Goal: Use online tool/utility: Utilize a website feature to perform a specific function

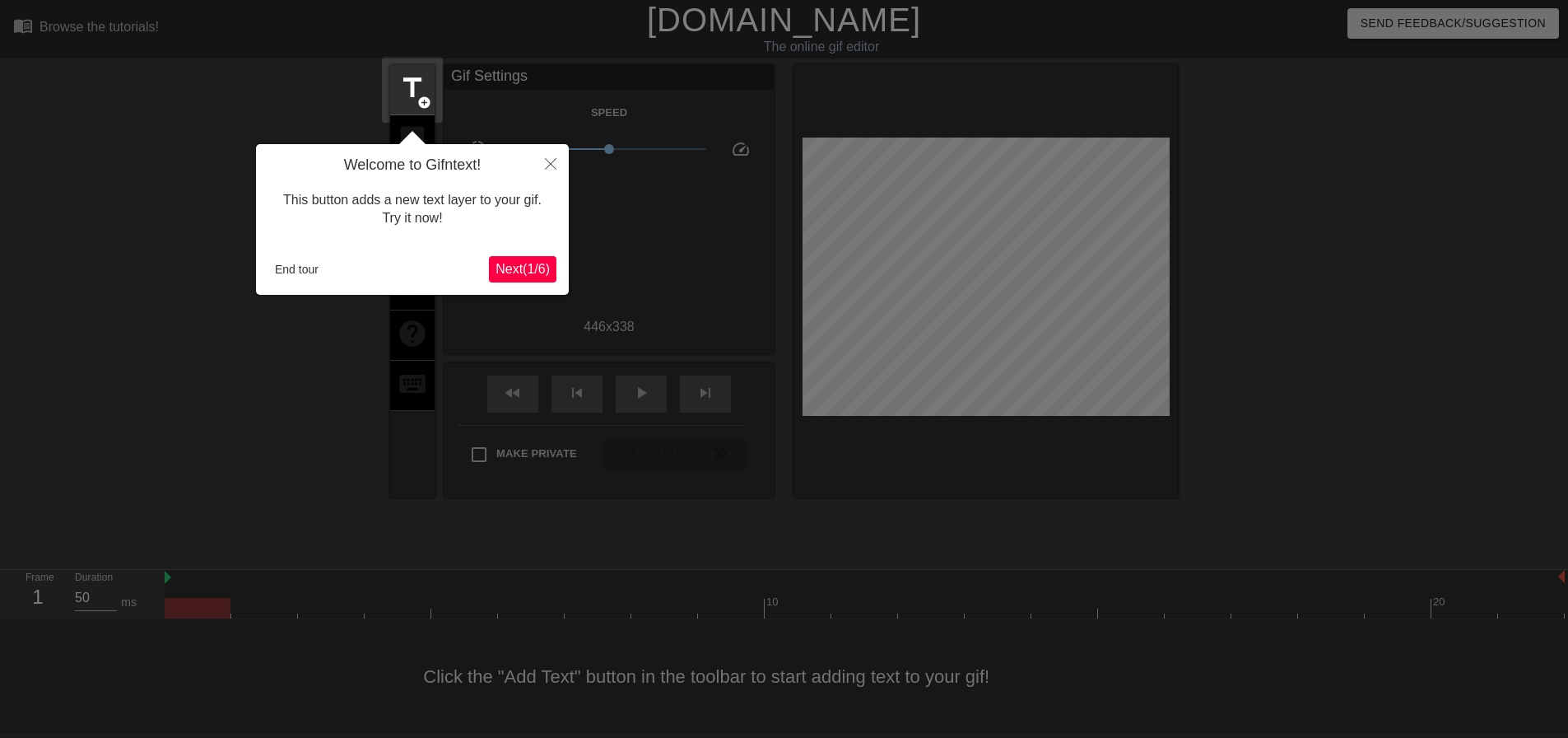
scroll to position [8, 0]
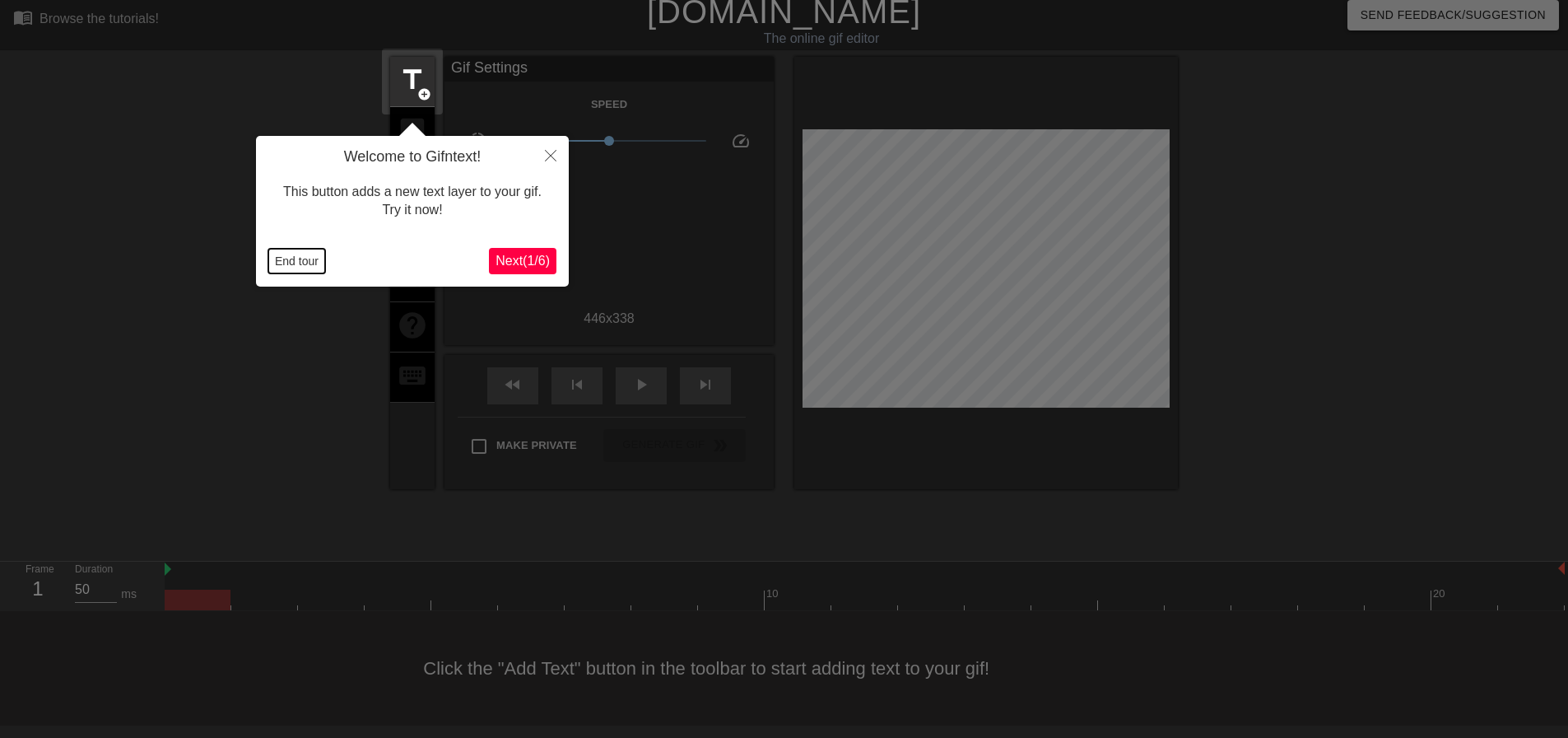
click at [268, 259] on button "End tour" at bounding box center [296, 261] width 57 height 25
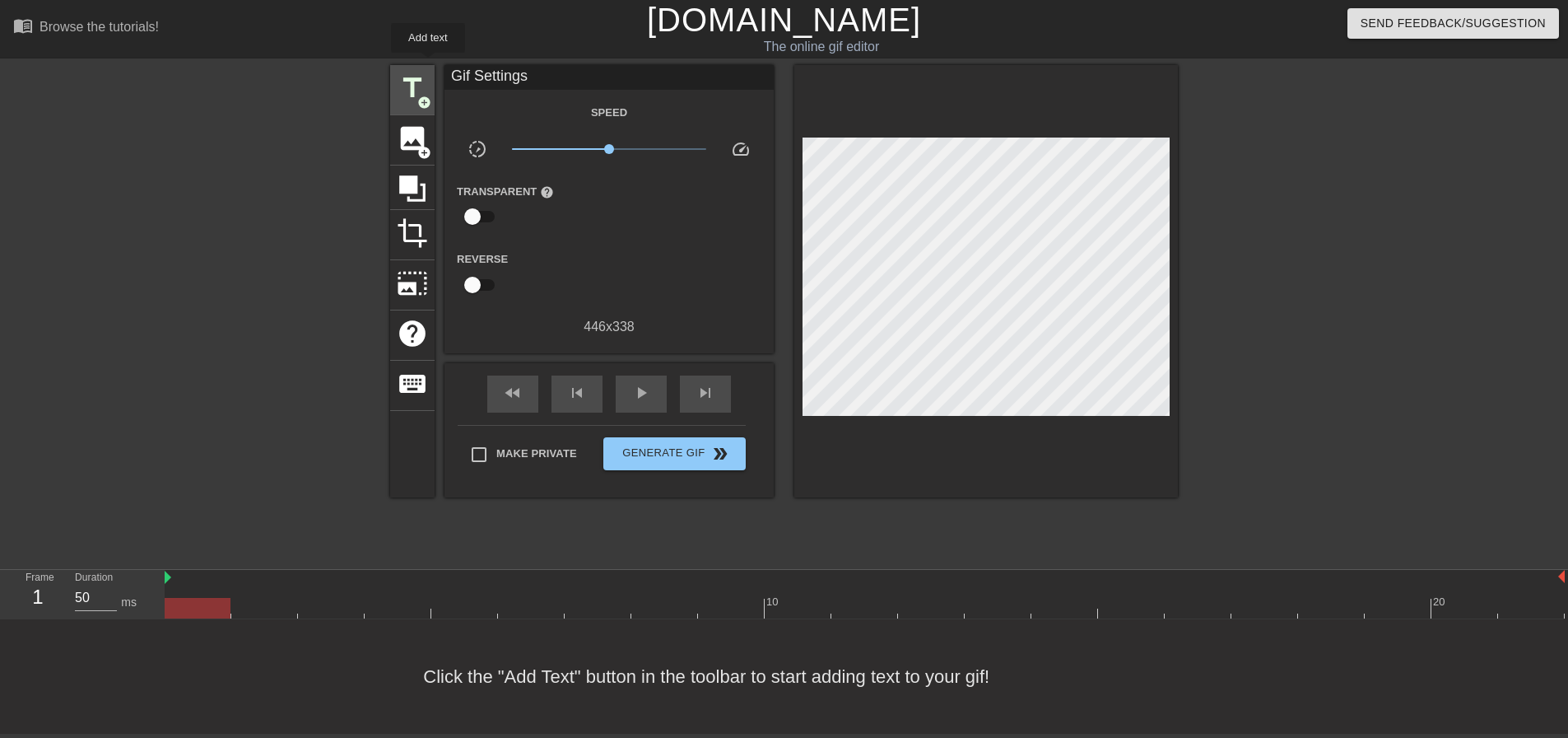
click at [428, 65] on div "title add_circle" at bounding box center [412, 89] width 45 height 50
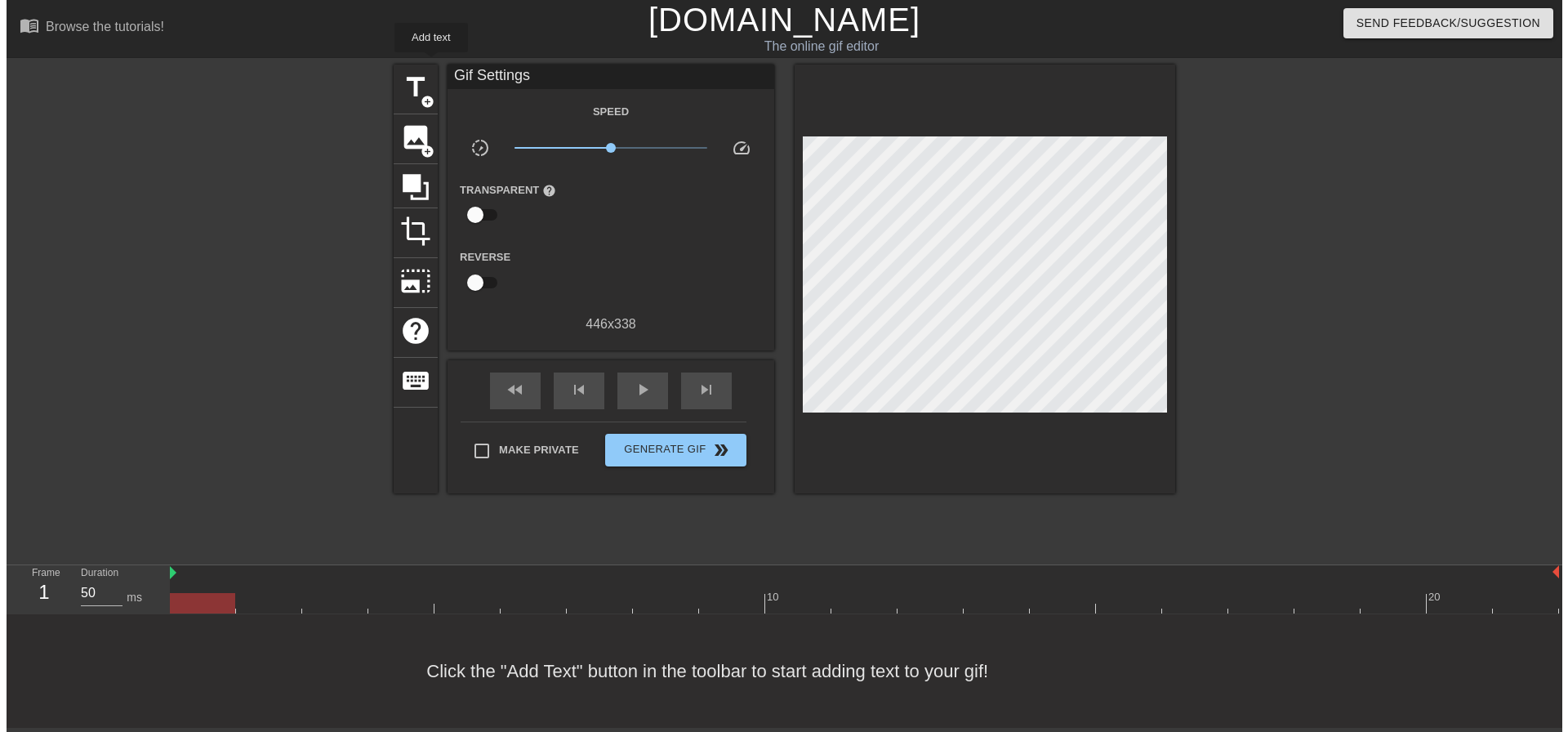
scroll to position [0, 0]
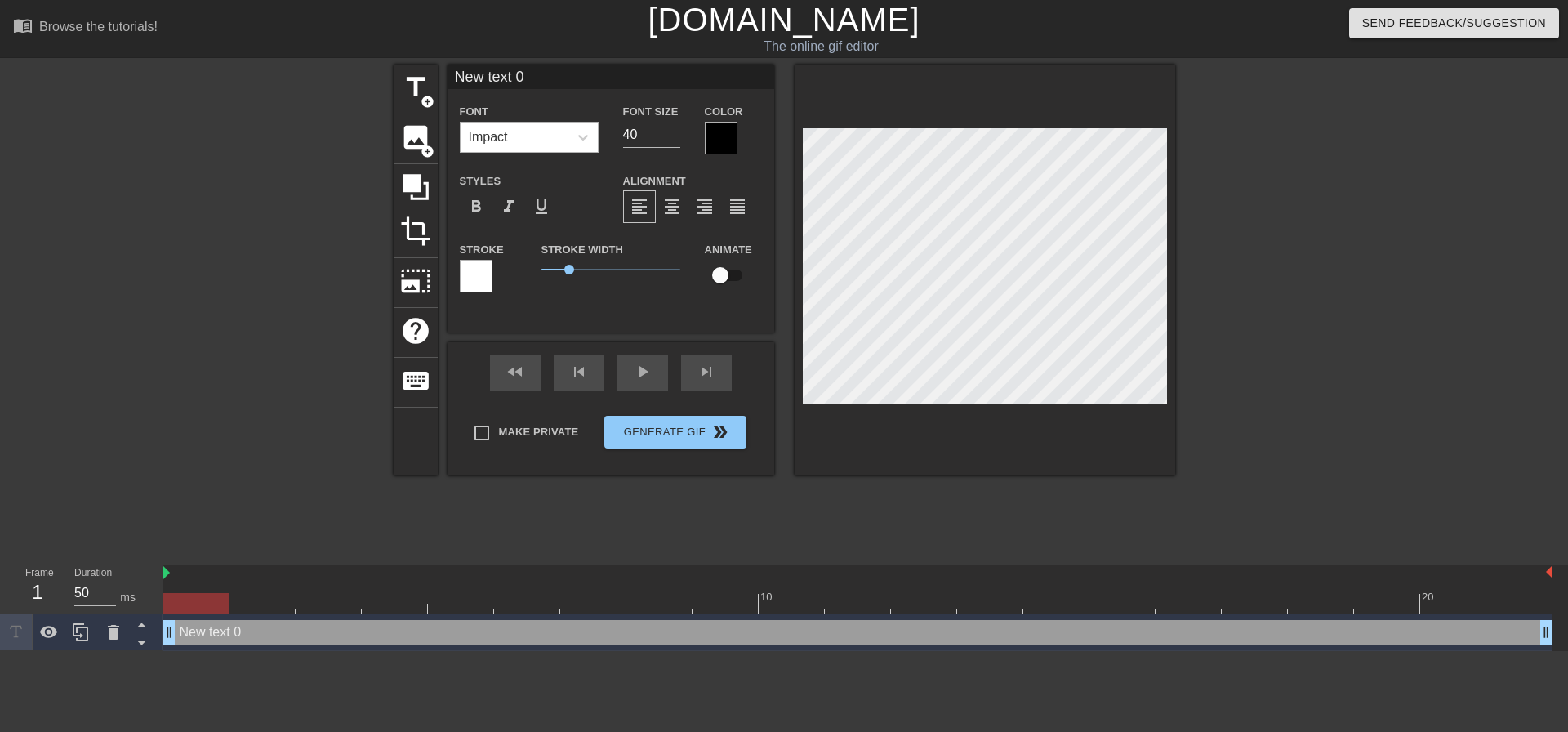
click at [500, 135] on div "Impact" at bounding box center [488, 137] width 39 height 20
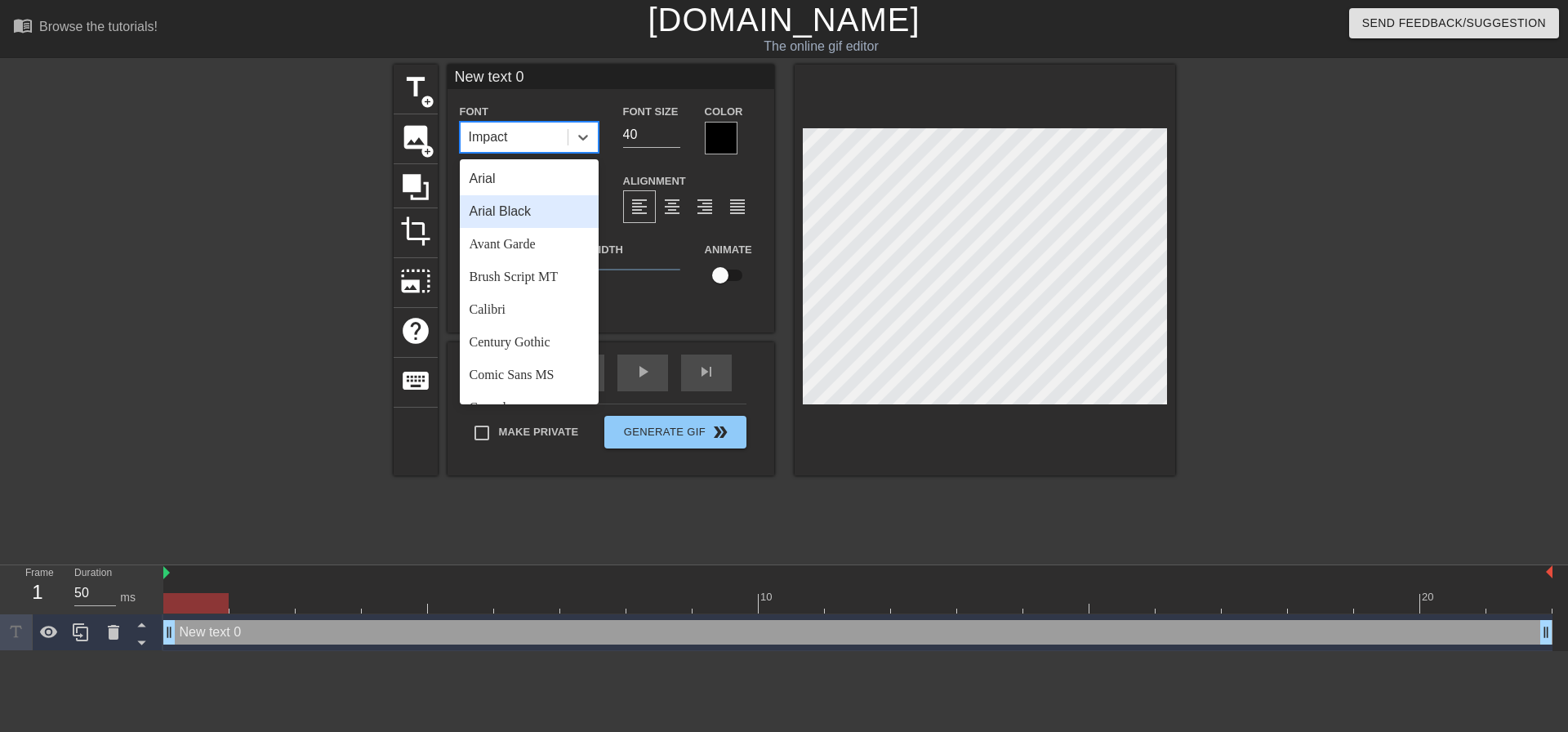
click at [551, 206] on div "Arial Black" at bounding box center [529, 212] width 139 height 33
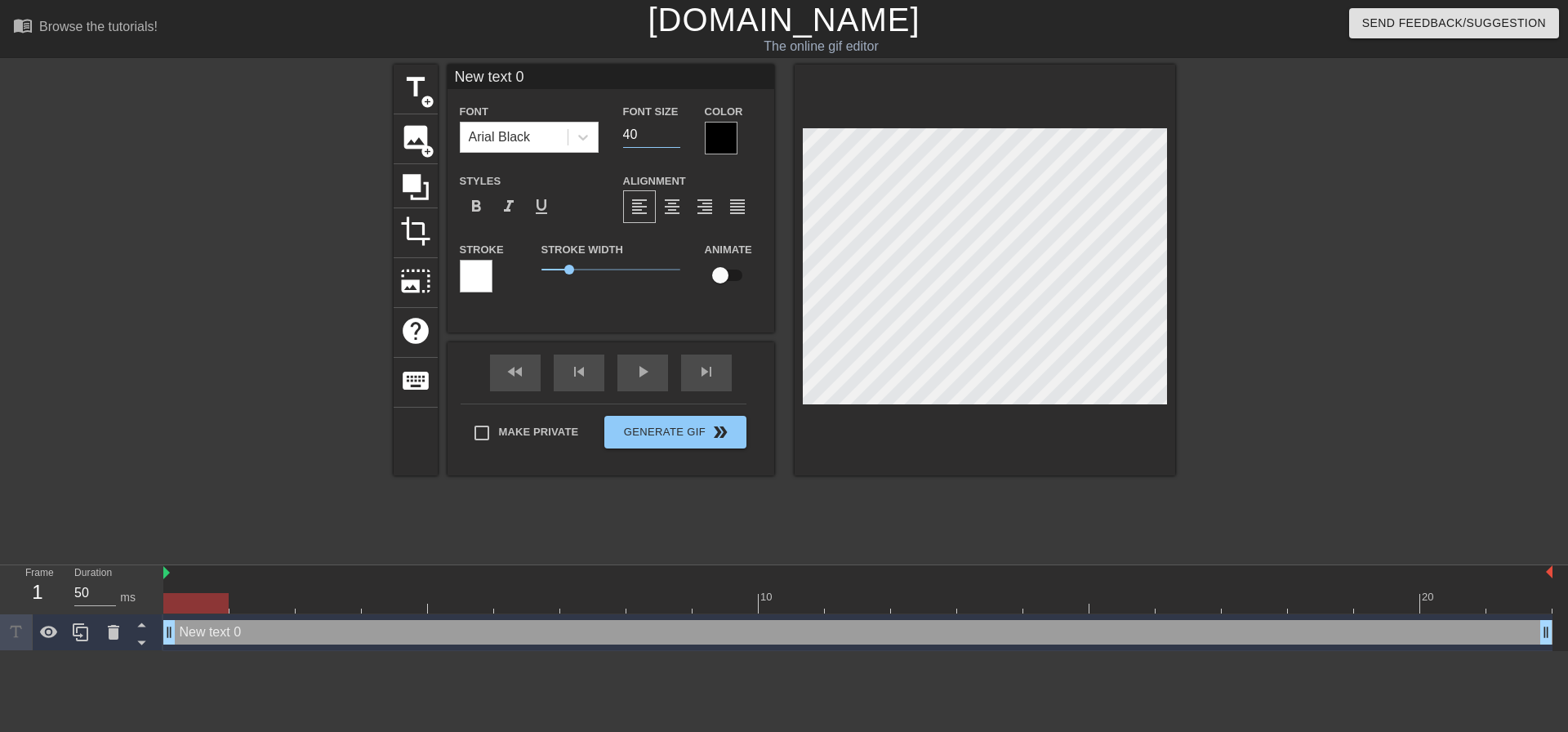
drag, startPoint x: 650, startPoint y: 133, endPoint x: 223, endPoint y: 62, distance: 432.9
click at [331, 75] on div "title add_circle image add_circle crop photo_size_select_large help keyboard Ne…" at bounding box center [784, 309] width 1568 height 490
type input "20"
click at [662, 219] on div "format_align_center" at bounding box center [673, 207] width 33 height 33
click at [522, 443] on label "Make Private" at bounding box center [522, 432] width 115 height 34
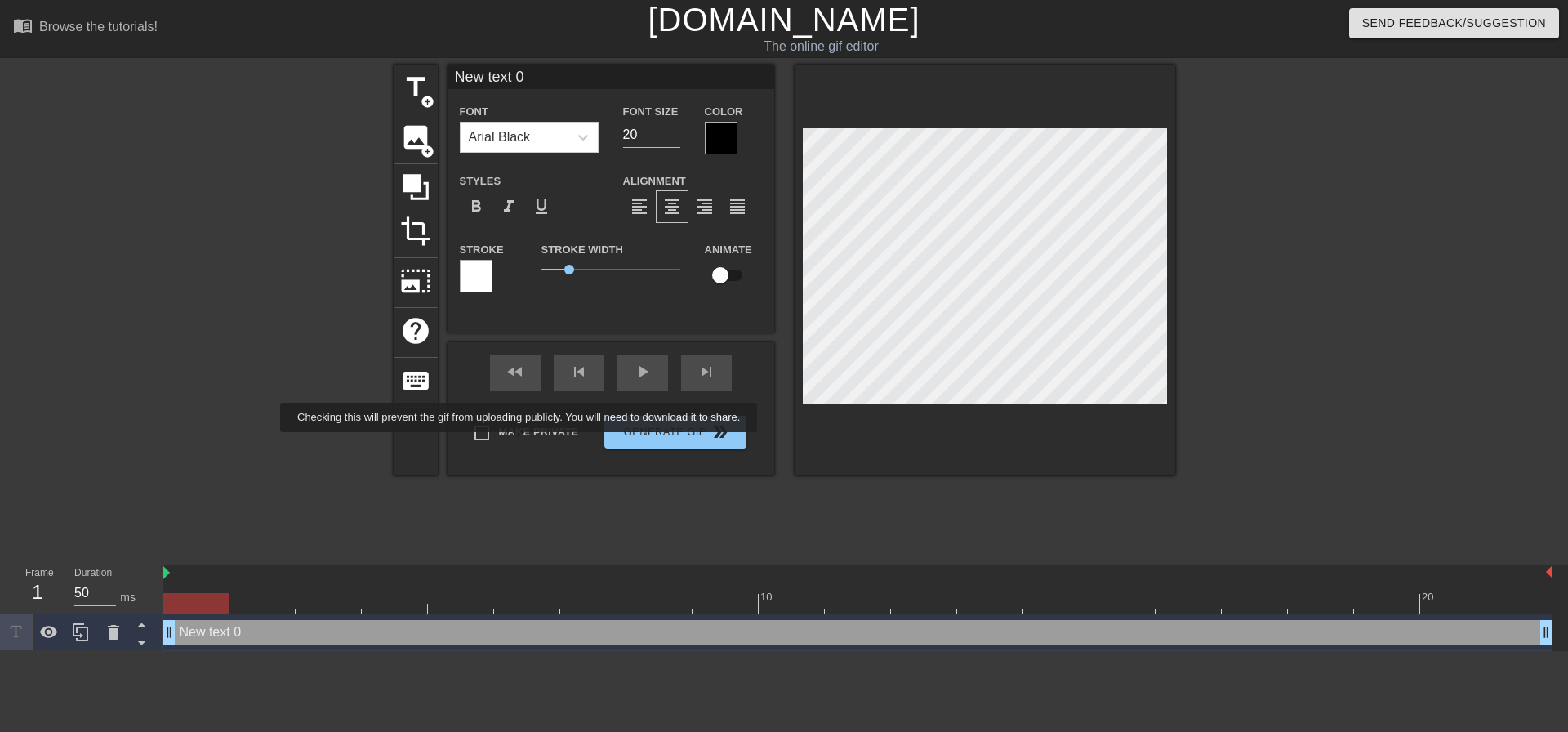
click at [499, 443] on input "Make Private" at bounding box center [482, 432] width 34 height 34
checkbox input "true"
type input "S"
type textarea "S"
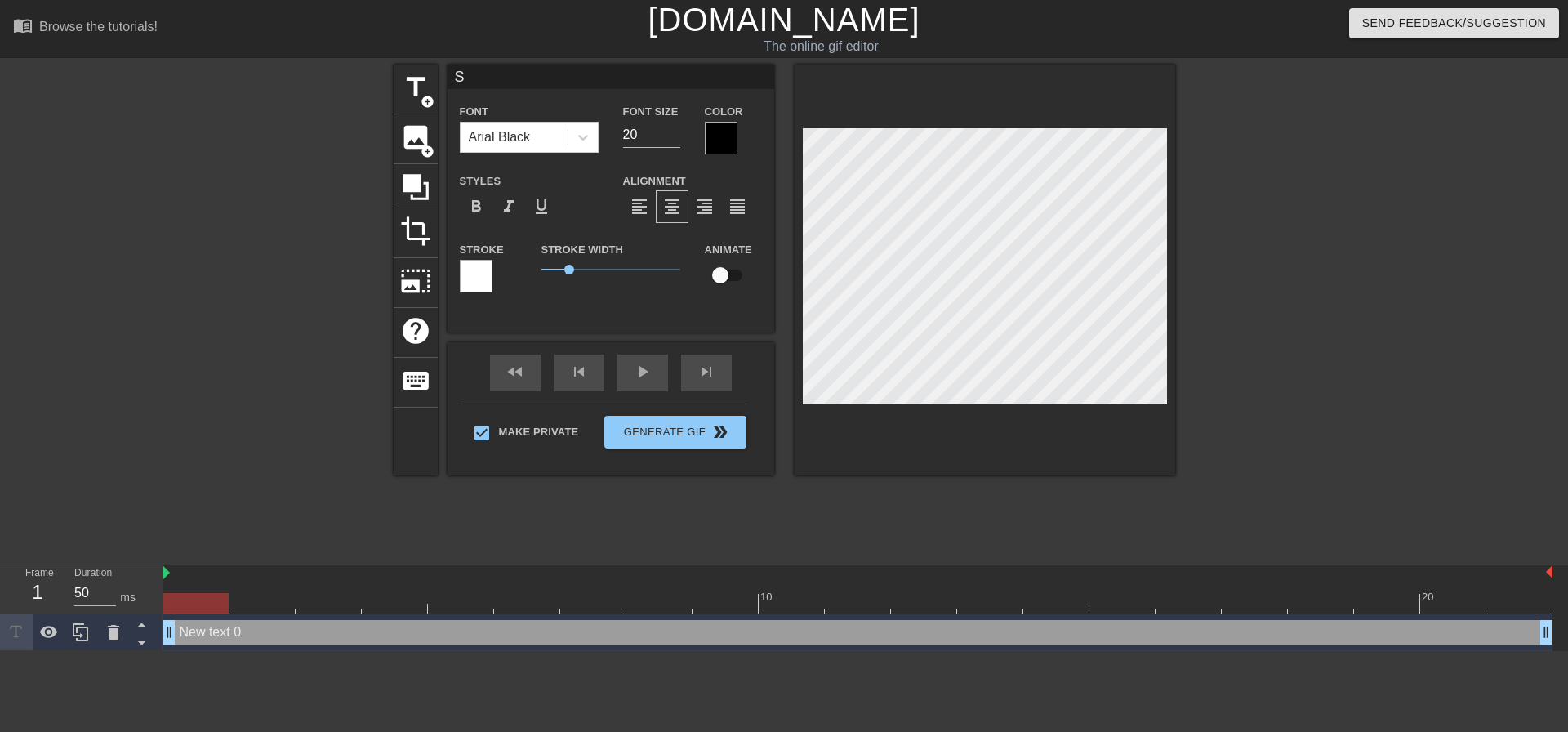
scroll to position [3, 2]
type input "SH"
type textarea "SH"
type input "SHH"
type textarea "SHH"
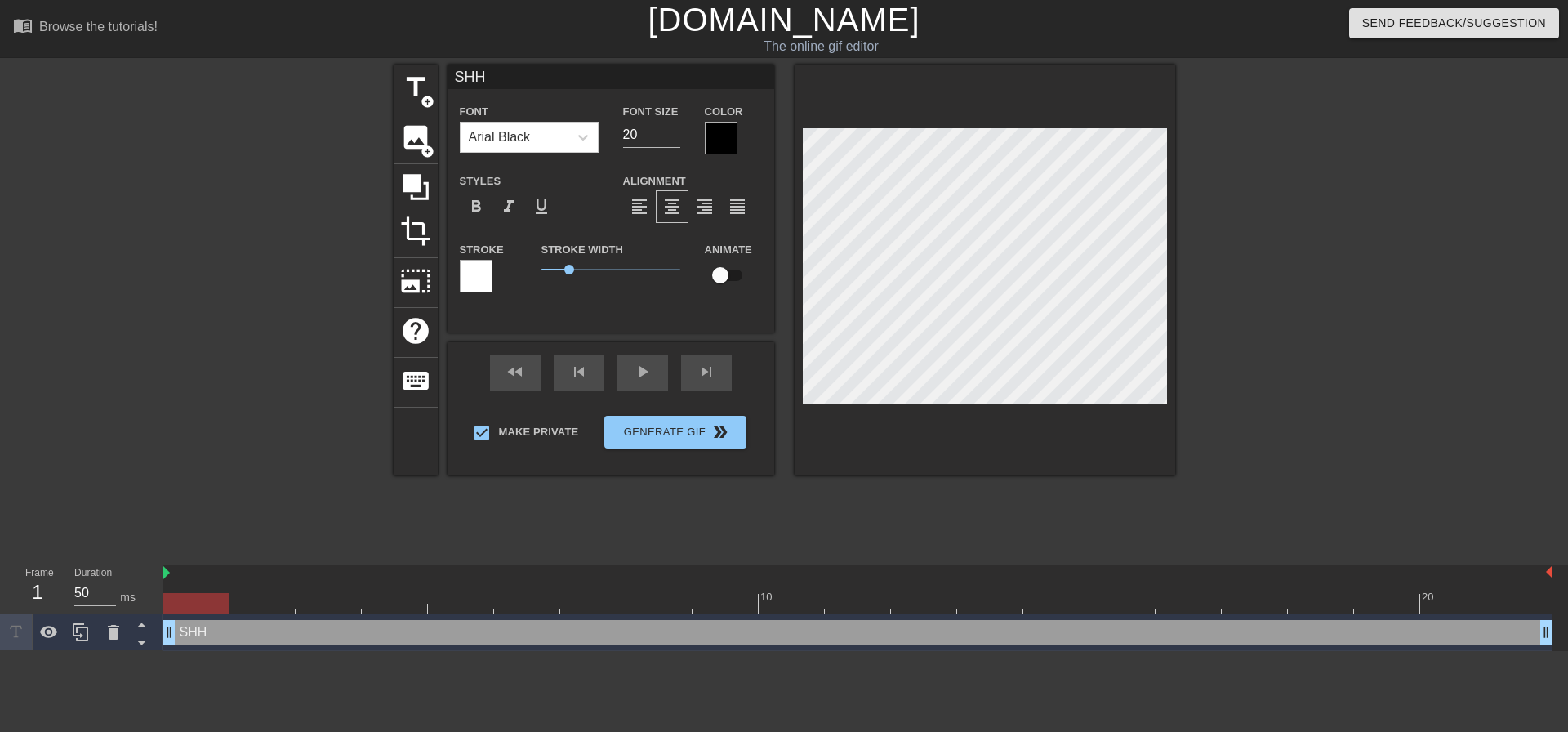
type input "SHHH"
type textarea "SHHH"
type input "SHHH."
type textarea "SHHH."
type input "SHHH.."
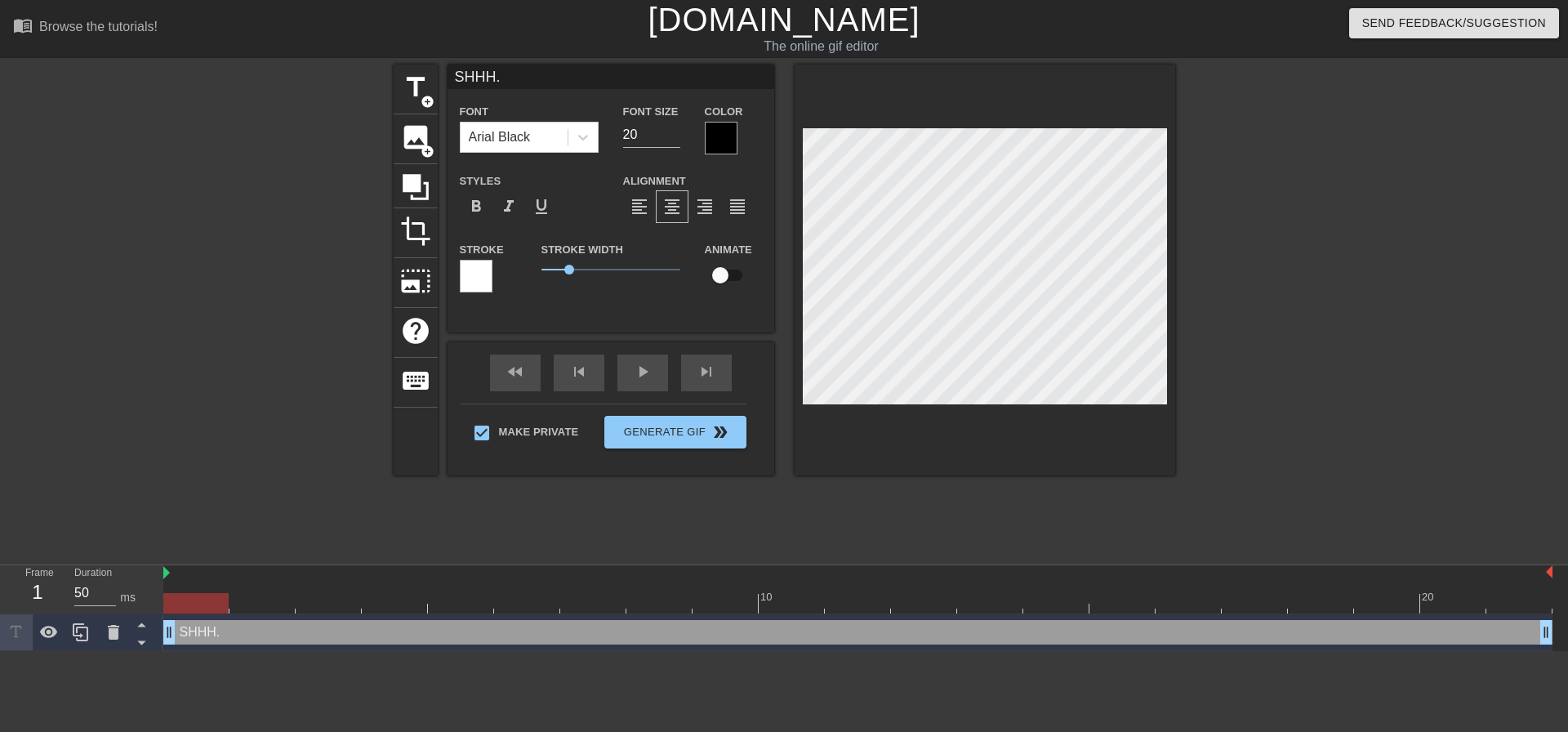
type textarea "SHHH.."
type input "SHHH..."
type textarea "SHHH..."
type input "SHHH...b"
type textarea "SHHH...b"
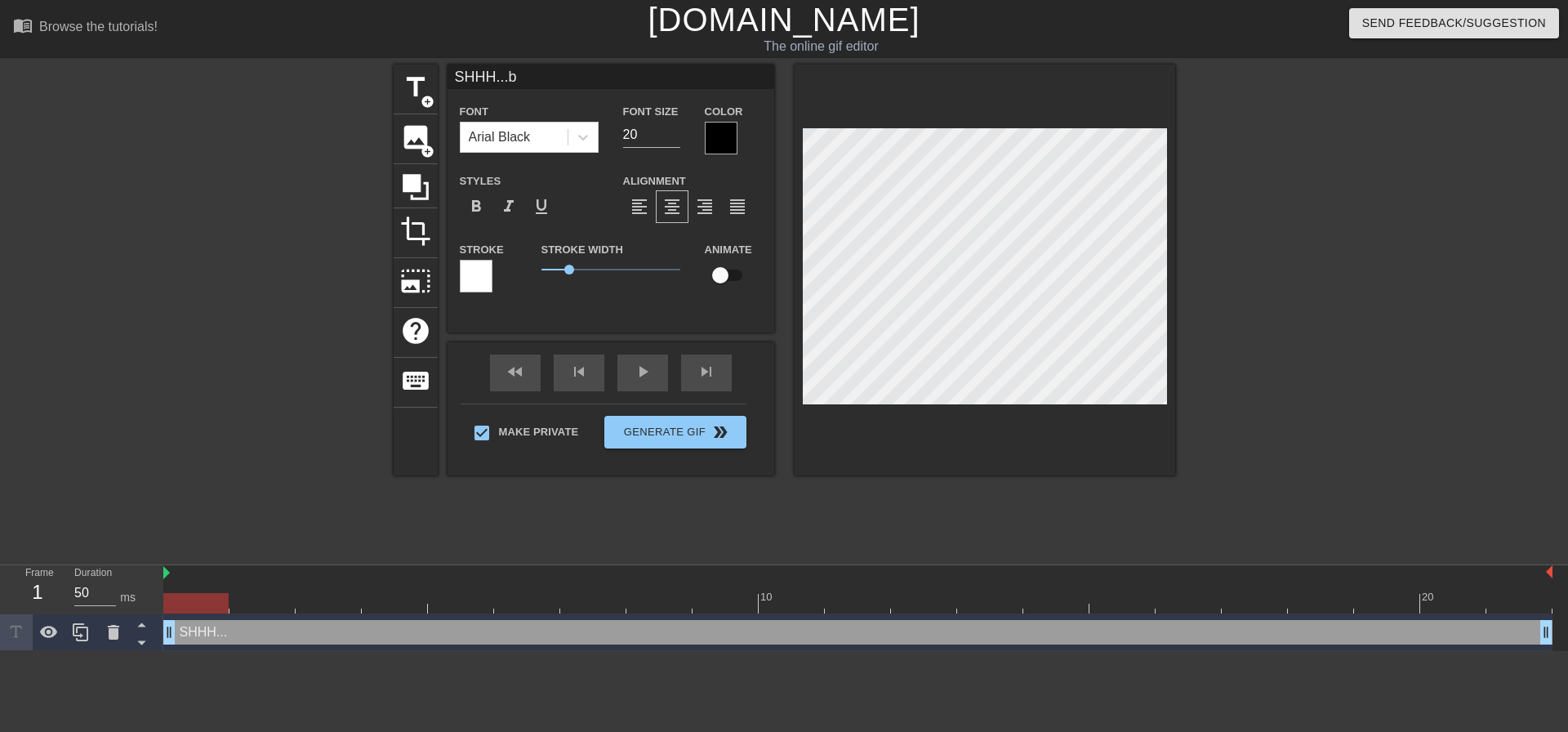
type input "SHHH...be"
type textarea "SHHH...be"
type input "SHHH...be"
type textarea "SHHH...be"
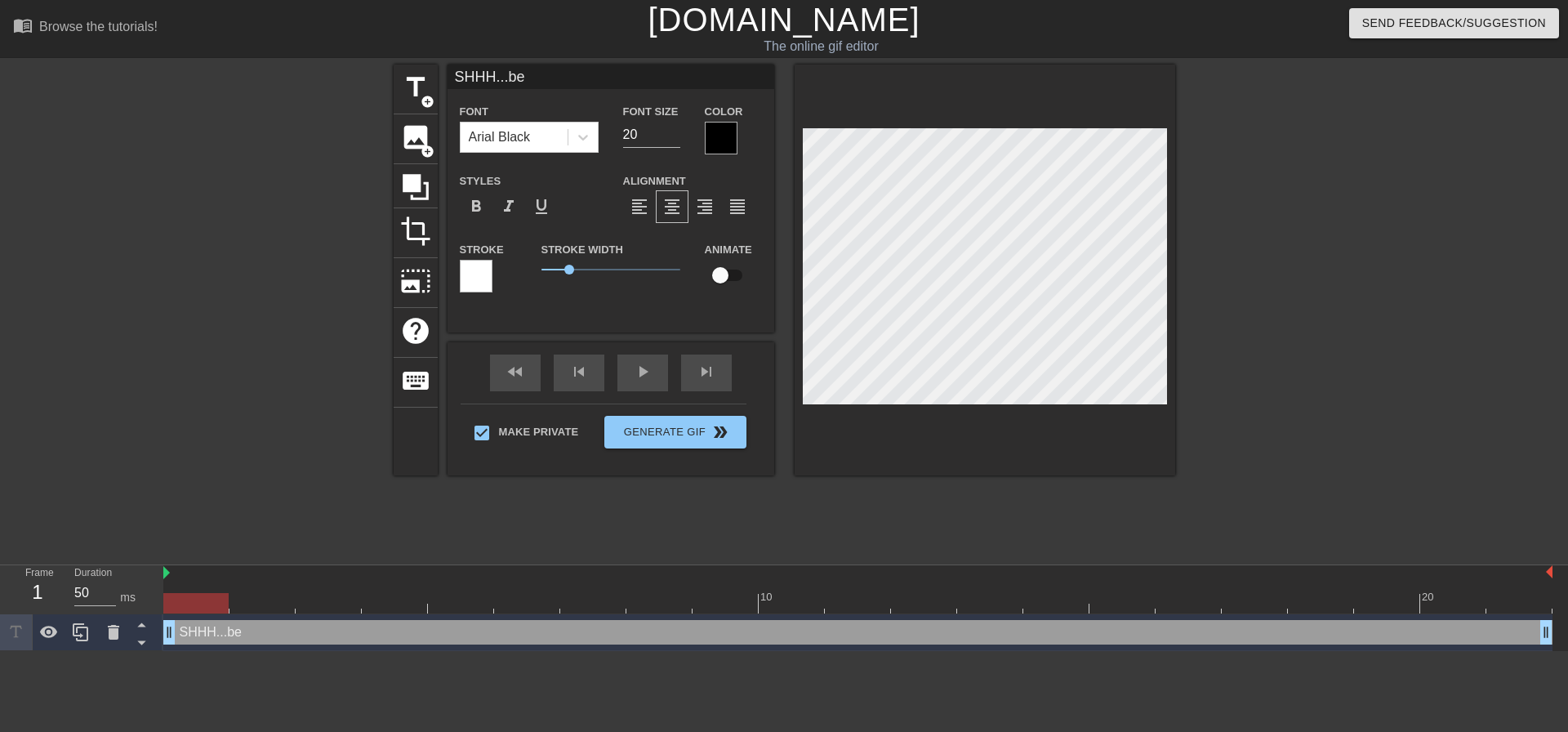
type input "SHHH...be"
type textarea "SHHH...be"
type input "SHHH...b"
type textarea "SHHH...b"
type input "SHHH..."
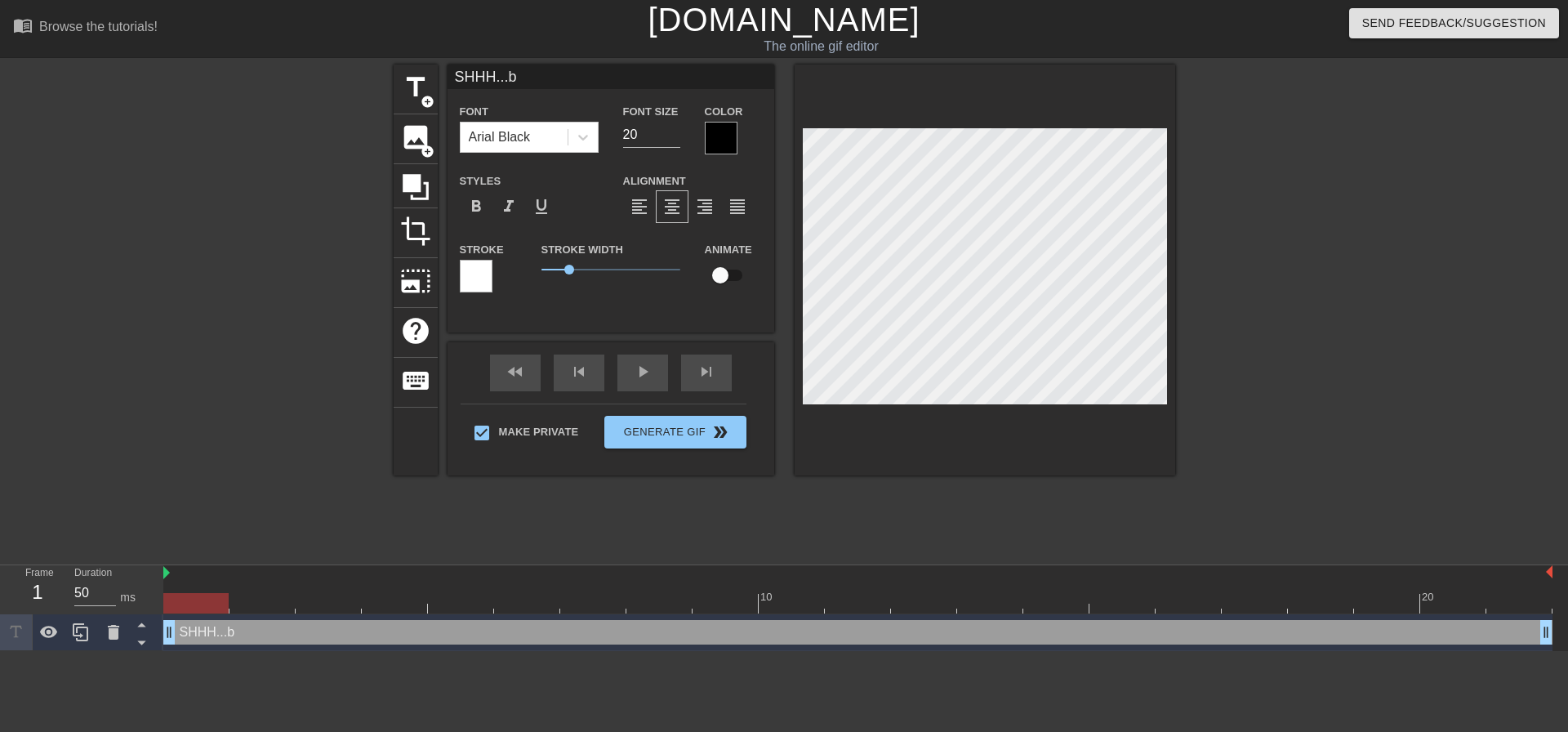
type textarea "SHHH..."
type input "SHHH...B"
type textarea "SHHH...B"
type input "SHHH...Be"
type textarea "SHHH...Be"
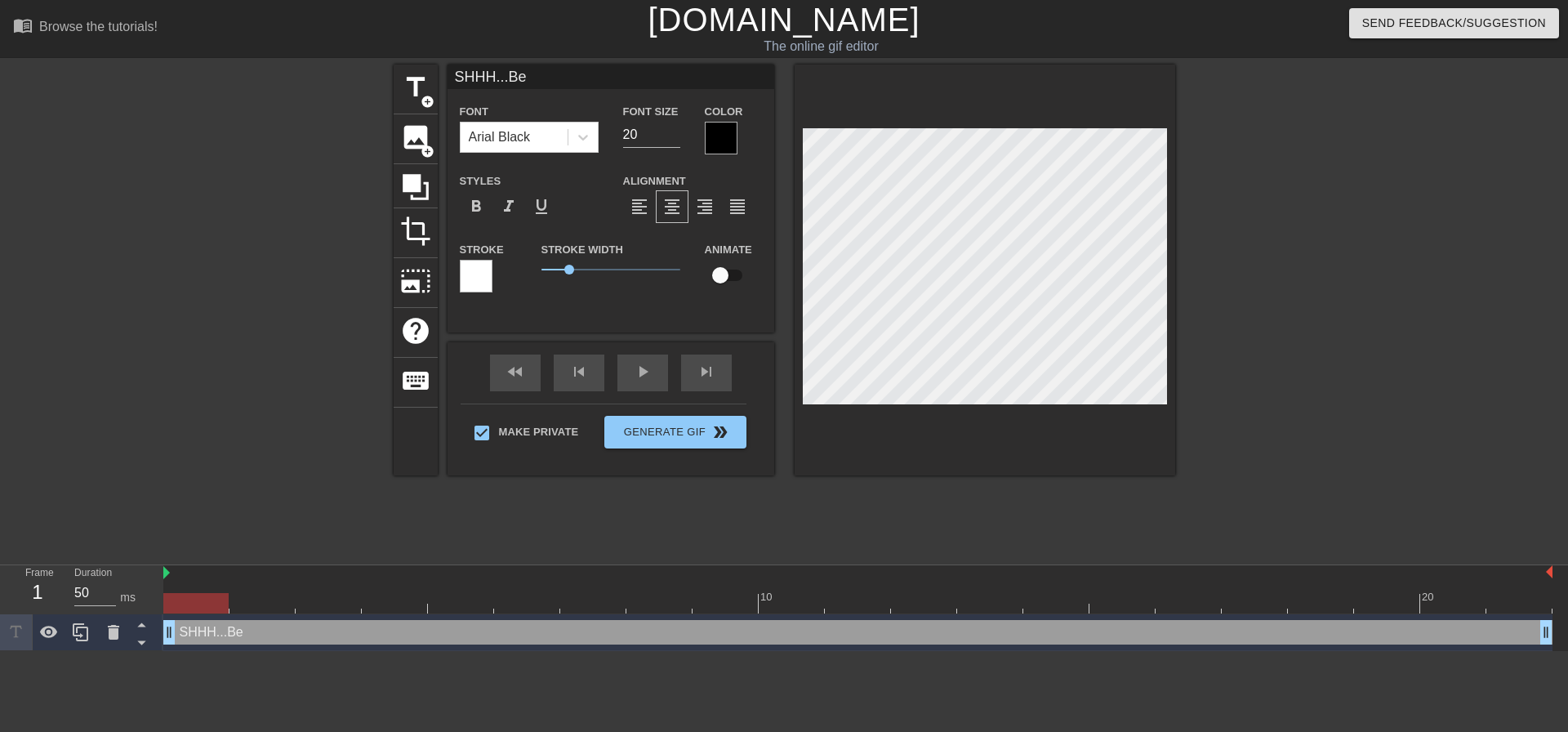
type input "SHHH...Be"
type textarea "SHHH...Be"
type input "SHHH...Be q"
type textarea "SHHH...Be q"
type input "SHHH...Be qu"
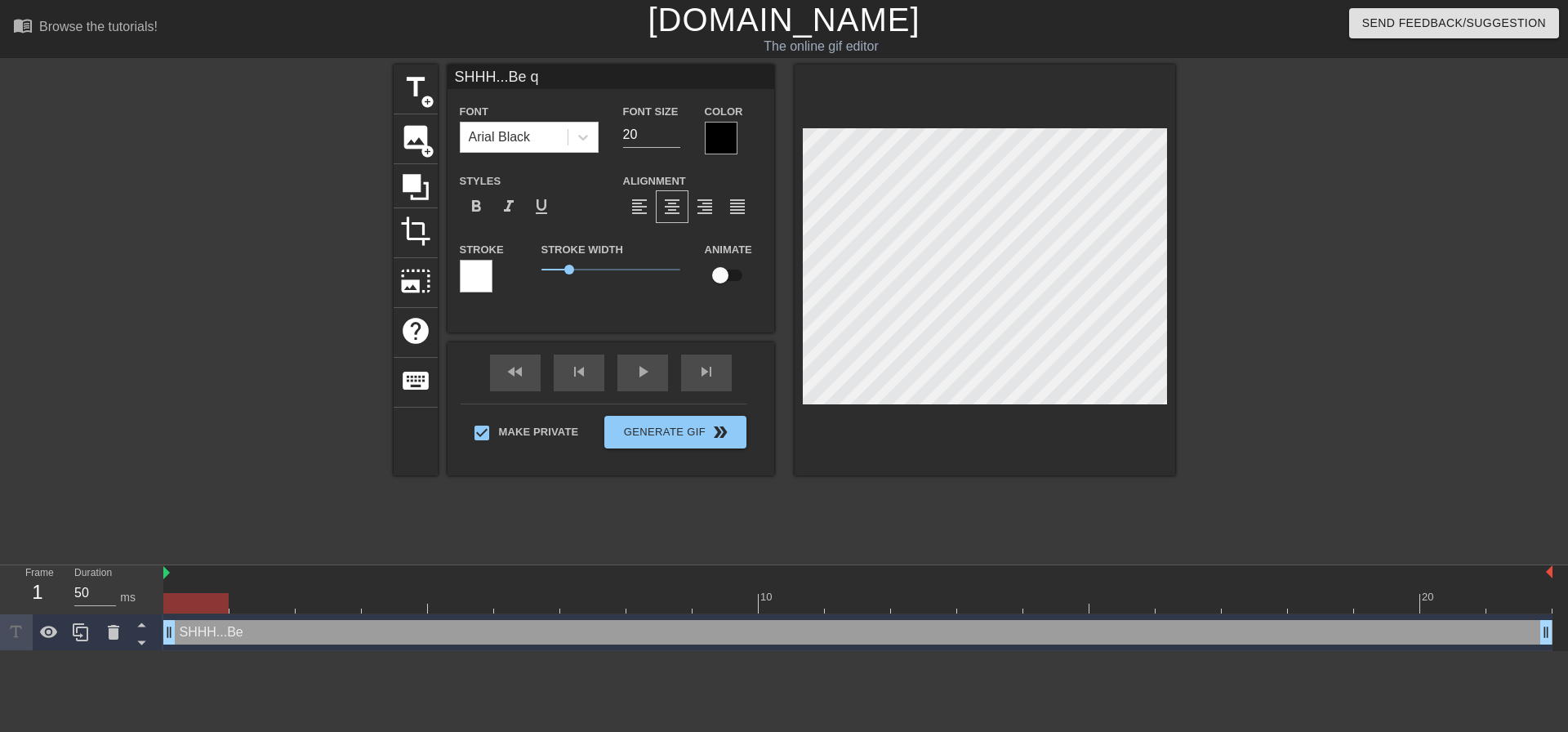
type textarea "SHHH...Be qu"
type input "SHHH...Be qui"
type textarea "SHHH...Be qui"
type input "SHHH...Be quie"
type textarea "SHHH...Be quie"
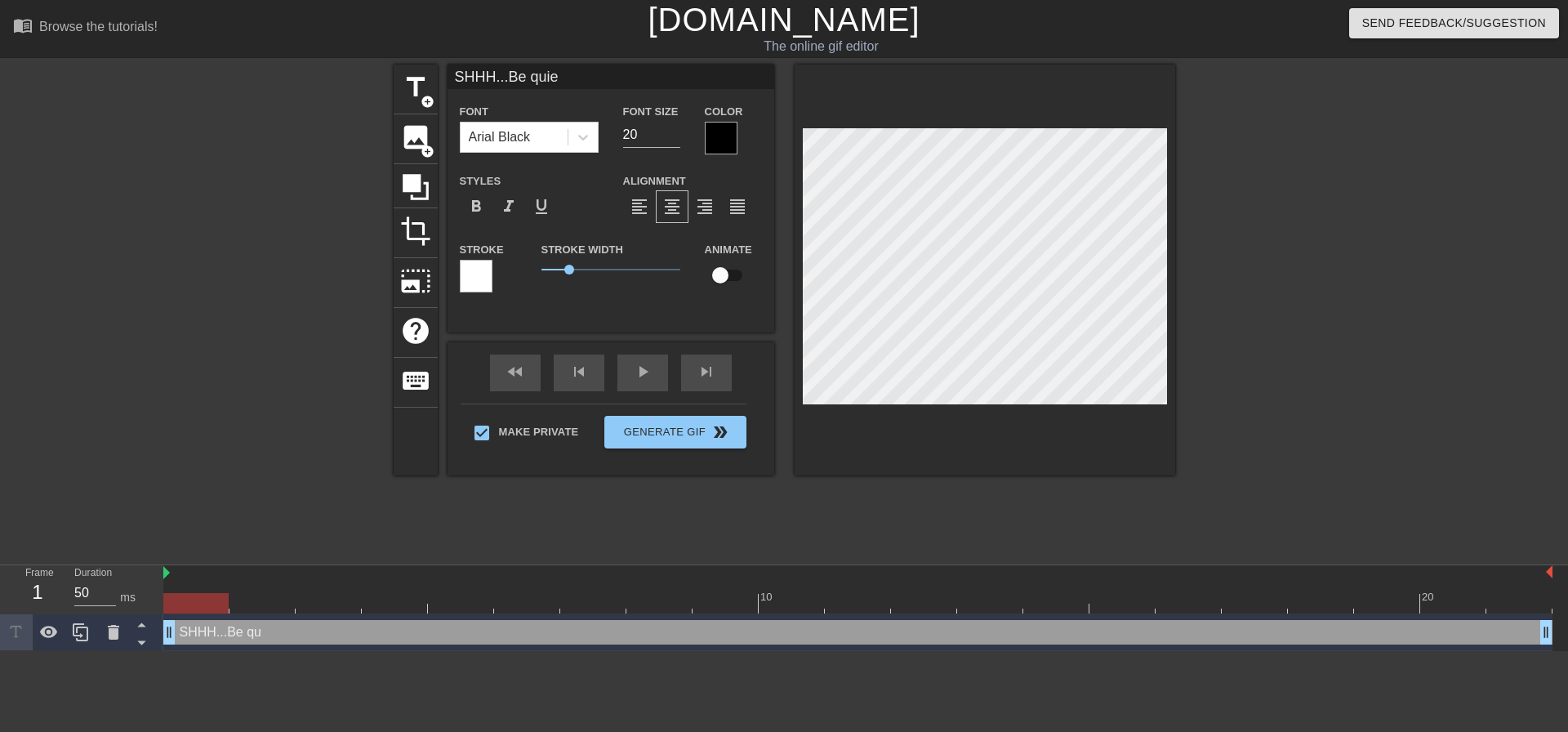
scroll to position [3, 6]
type input "SHHH...Be quiet"
type textarea "SHHH...Be quiet"
type input "SHHH...Be quiet"
type textarea "SHHH...Be quiet"
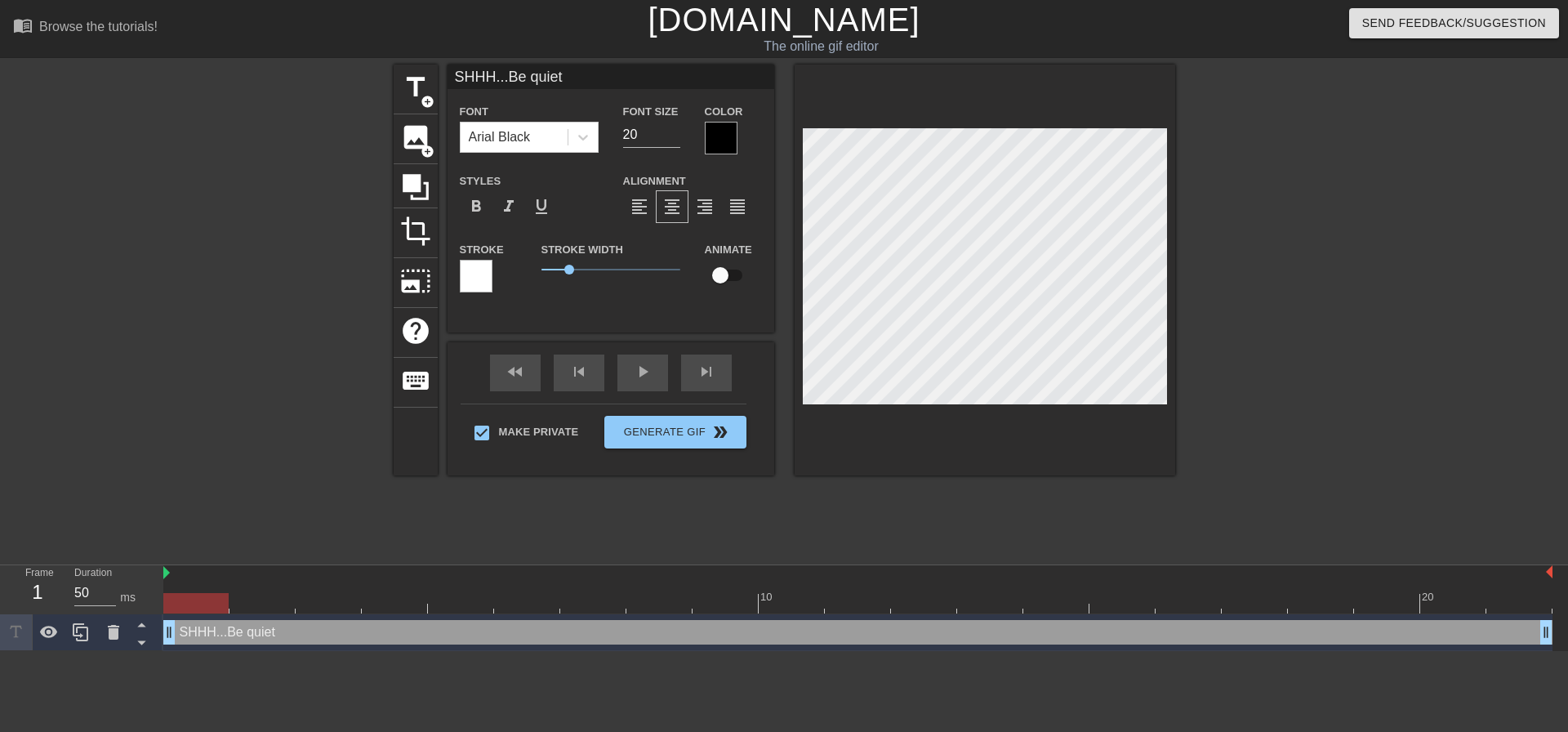
type input "SHHH...Be quiet"
type textarea "SHHH...Be quiet"
type input "SHHH...Be quiet M"
type textarea "SHHH...Be quiet M"
type input "SHHH...Be quiet Mo"
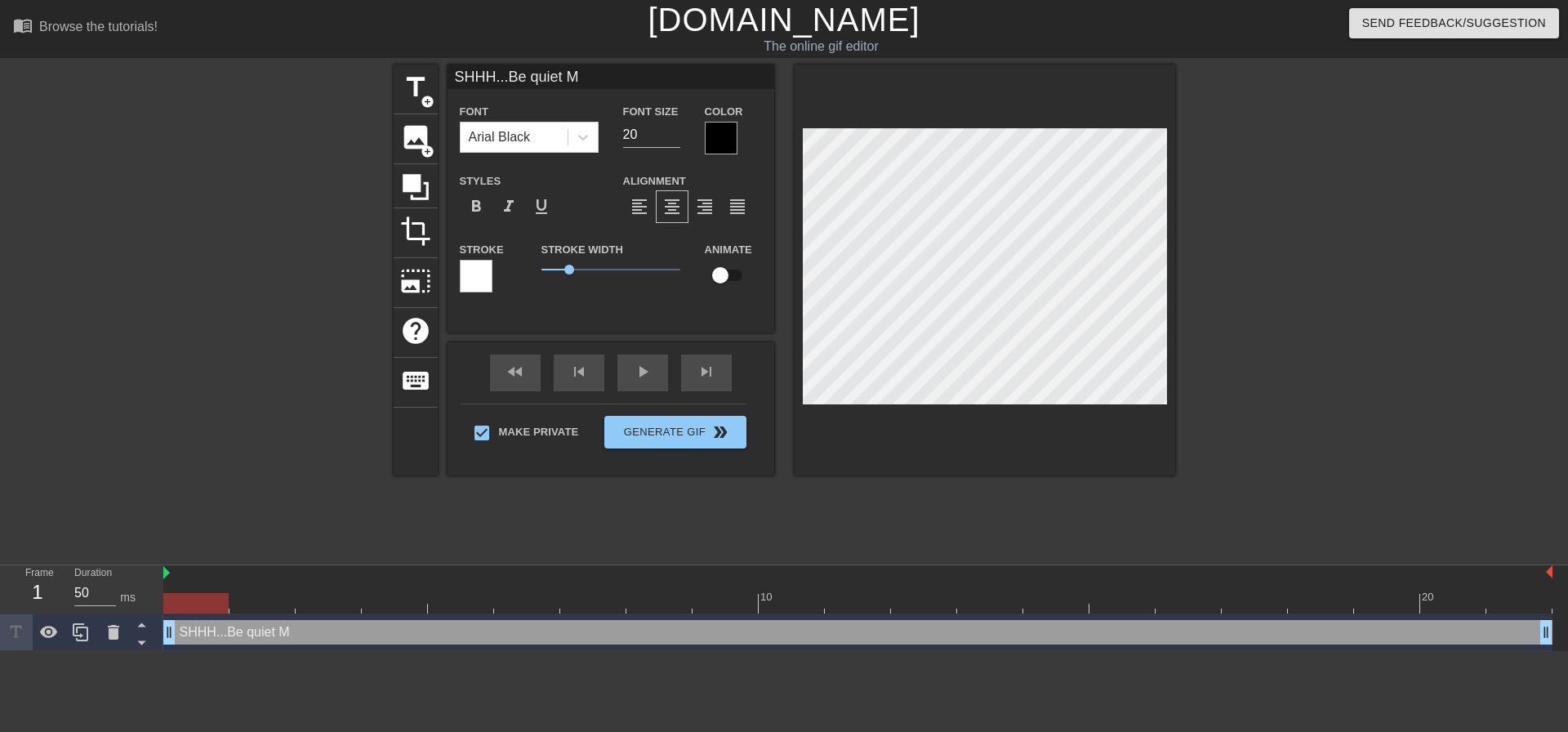
type textarea "SHHH...Be quiet Mo"
type input "SHHH...Be quiet Mom"
type textarea "SHHH...Be quiet Mom"
type input "SHHH...Be quiet Mom."
type textarea "SHHH...Be quiet Mom."
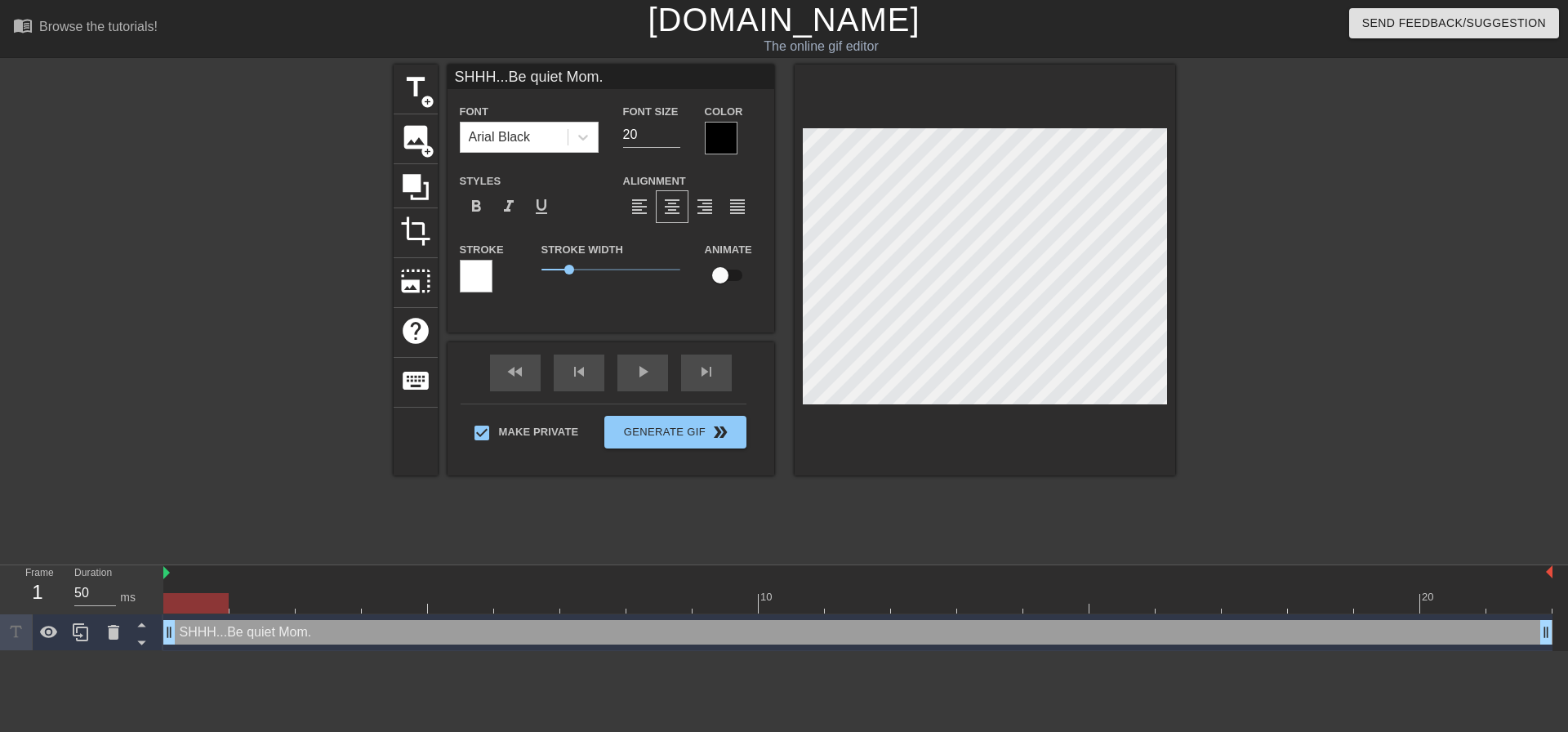
type input "SHHH...Be quiet Mom.."
type textarea "SHHH...Be quiet Mom.."
type input "SHHH...Be quiet Mom..."
type textarea "SHHH...Be quiet Mom..."
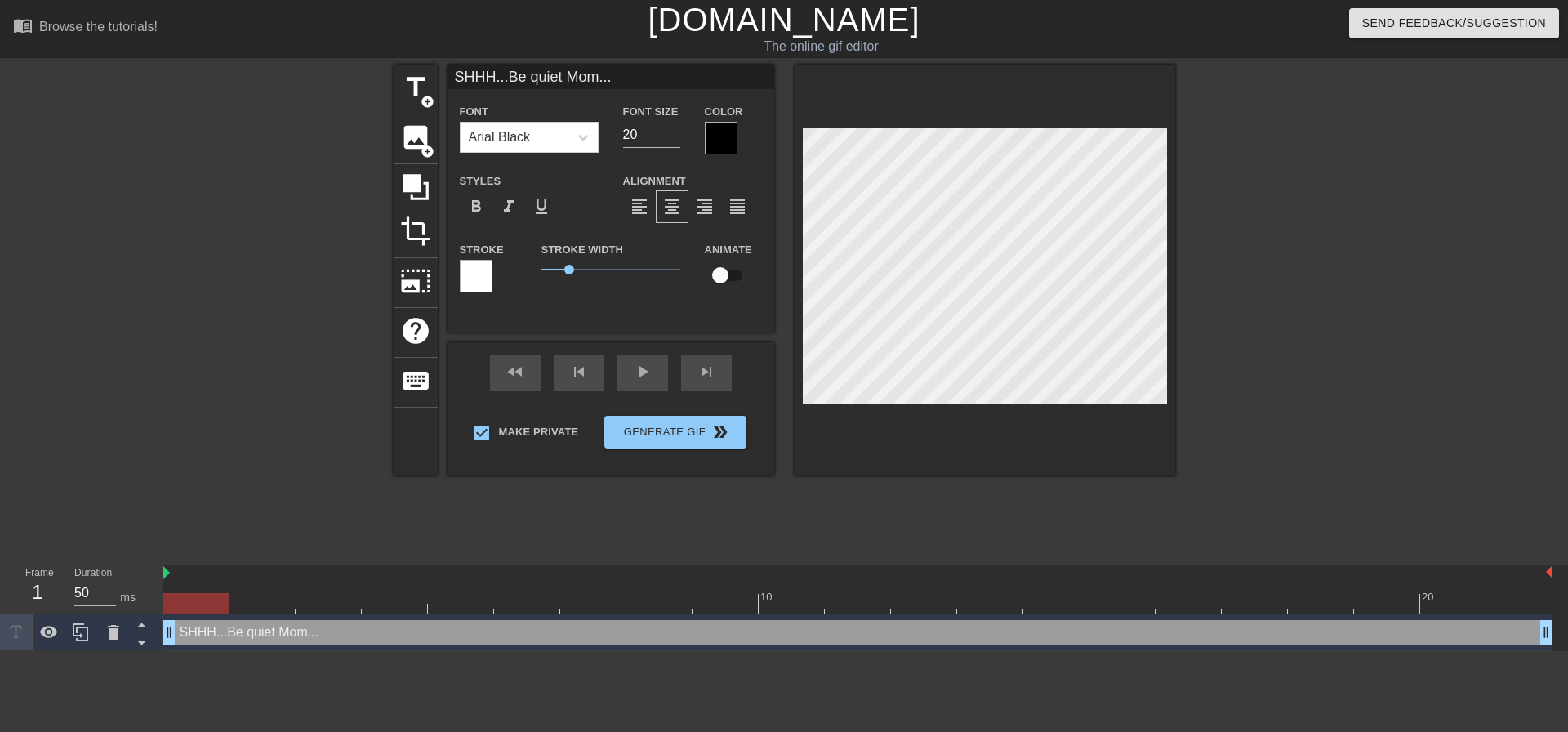
type input "SHHH...Be quiet Mom..."
type textarea "SHHH...Be quiet Mom..."
type input "SHHH...Be quiet Mom..."
type textarea "SHHH...Be quiet Mom..."
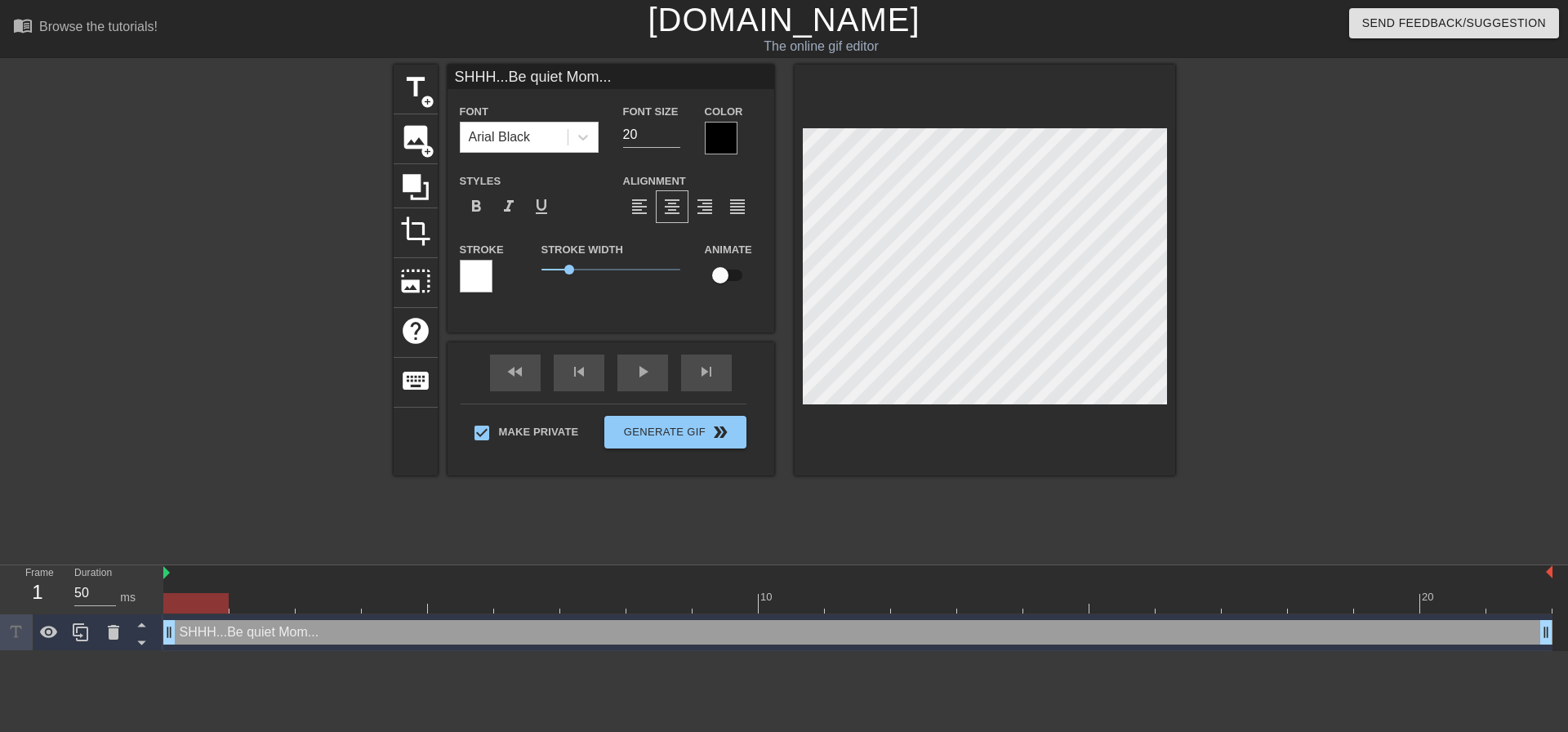
type input "SHHH...Be quiet Mom..."
type textarea "SHHH...Be quiet Mom..."
type input "SHHH...Be quiet Mom...I"
type textarea "SHHH...Be quiet Mom... I"
type input "SHHH...Be quiet Mom...I"
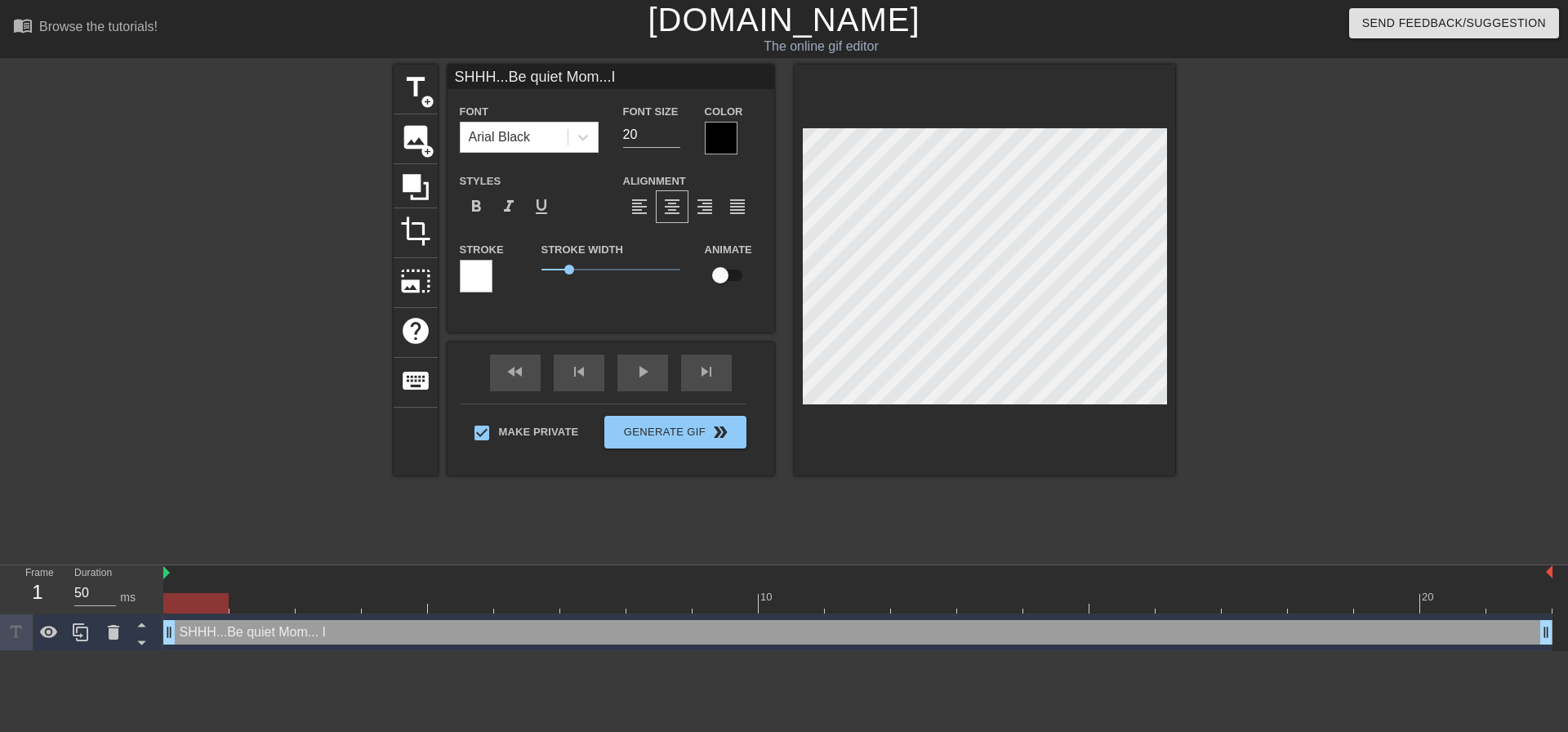
type textarea "SHHH...Be quiet Mom... I"
type input "SHHH...Be quiet Mom...I d"
type textarea "SHHH...Be quiet Mom... I d"
type input "SHHH...Be quiet Mom...I do"
type textarea "SHHH...Be quiet Mom... I do"
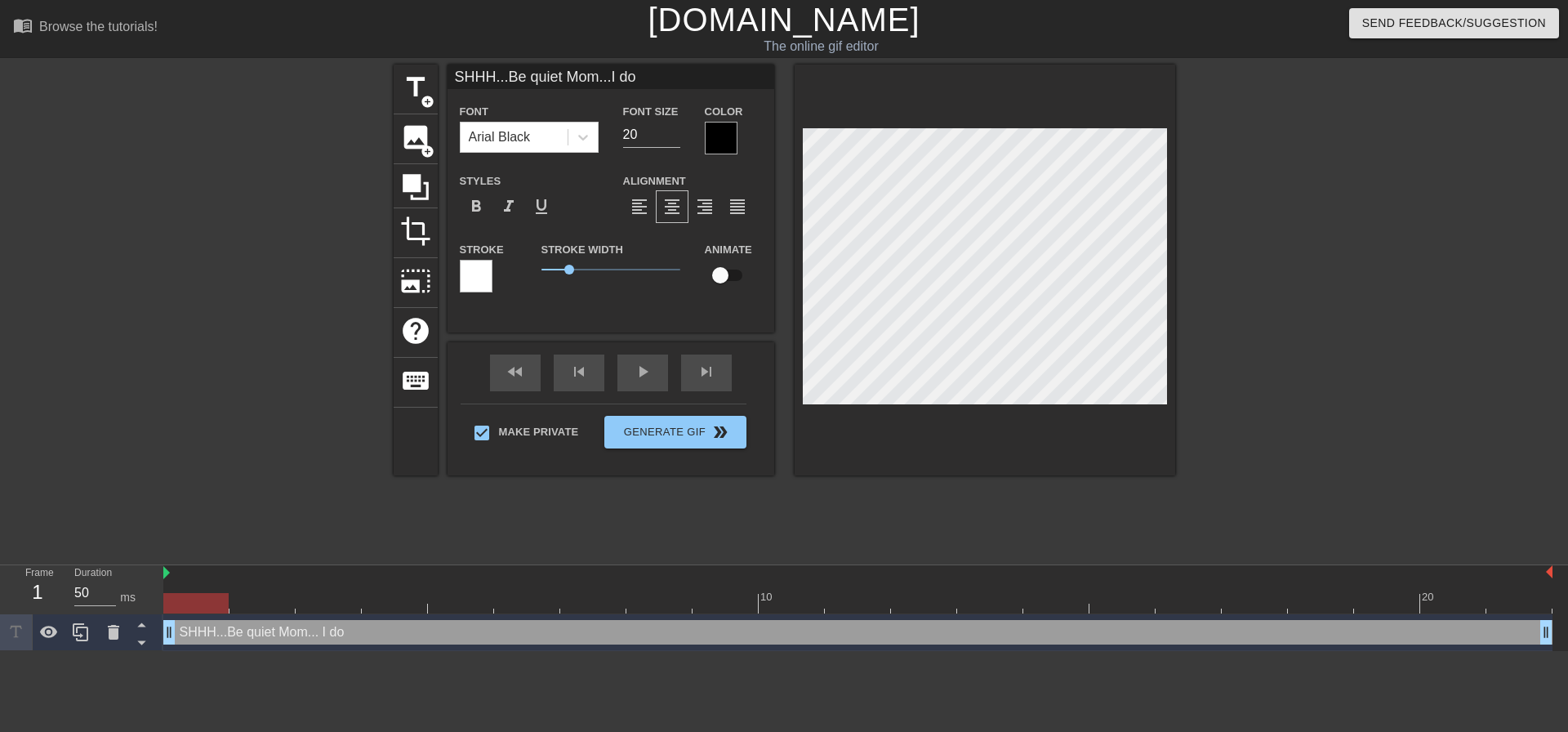
type input "SHHH...Be quiet Mom...I don"
type textarea "SHHH...Be quiet Mom... I don"
type input "SHHH...Be quiet Mom...I don'"
type textarea "SHHH...Be quiet Mom... I don'"
type input "SHHH...Be quiet Mom...I don't"
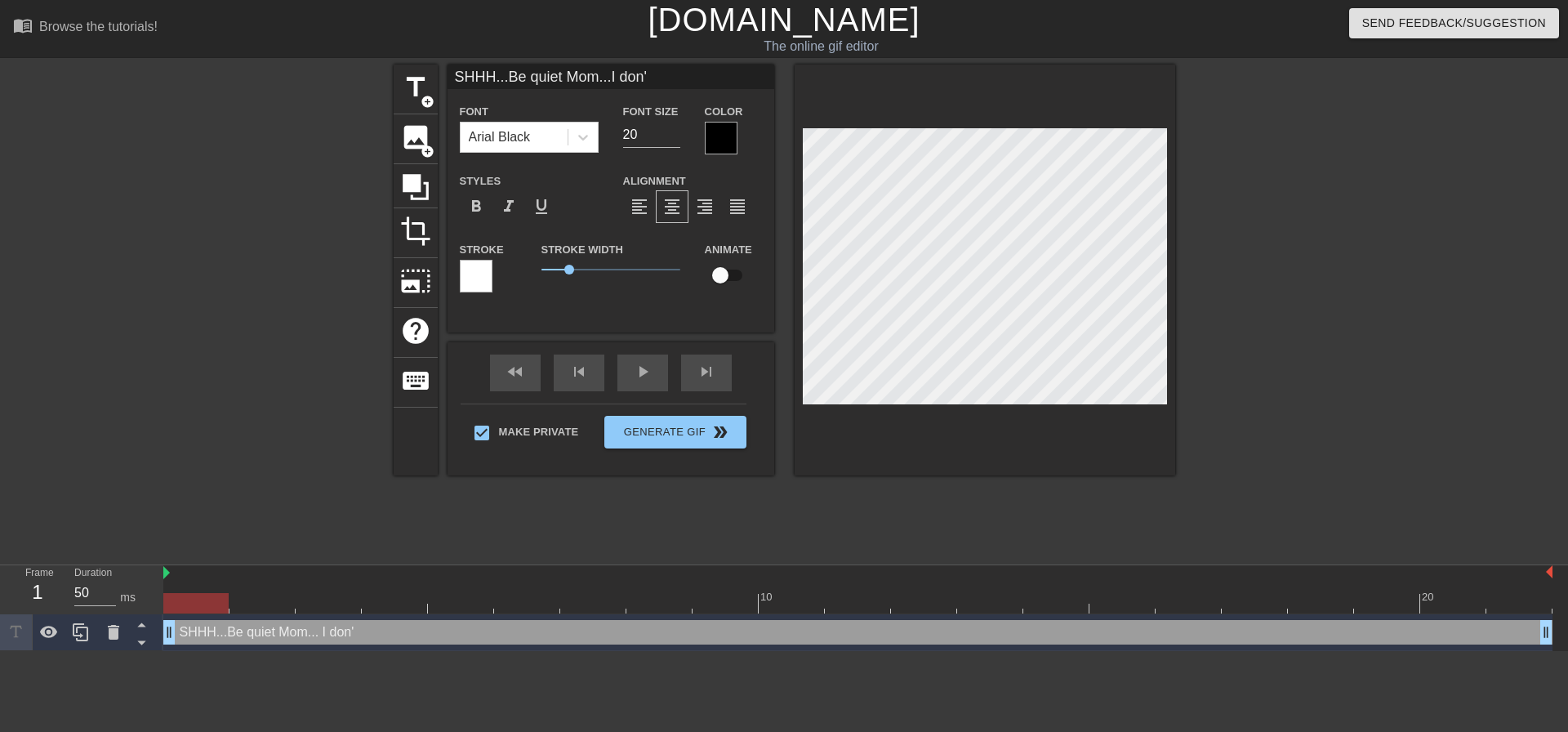
type textarea "SHHH...Be quiet Mom... I don't"
type input "SHHH...Be quiet Mom...I don't"
type textarea "SHHH...Be quiet Mom... I don't"
type input "SHHH...Be quiet Mom...I don't w"
type textarea "SHHH...Be quiet Mom... I don't w"
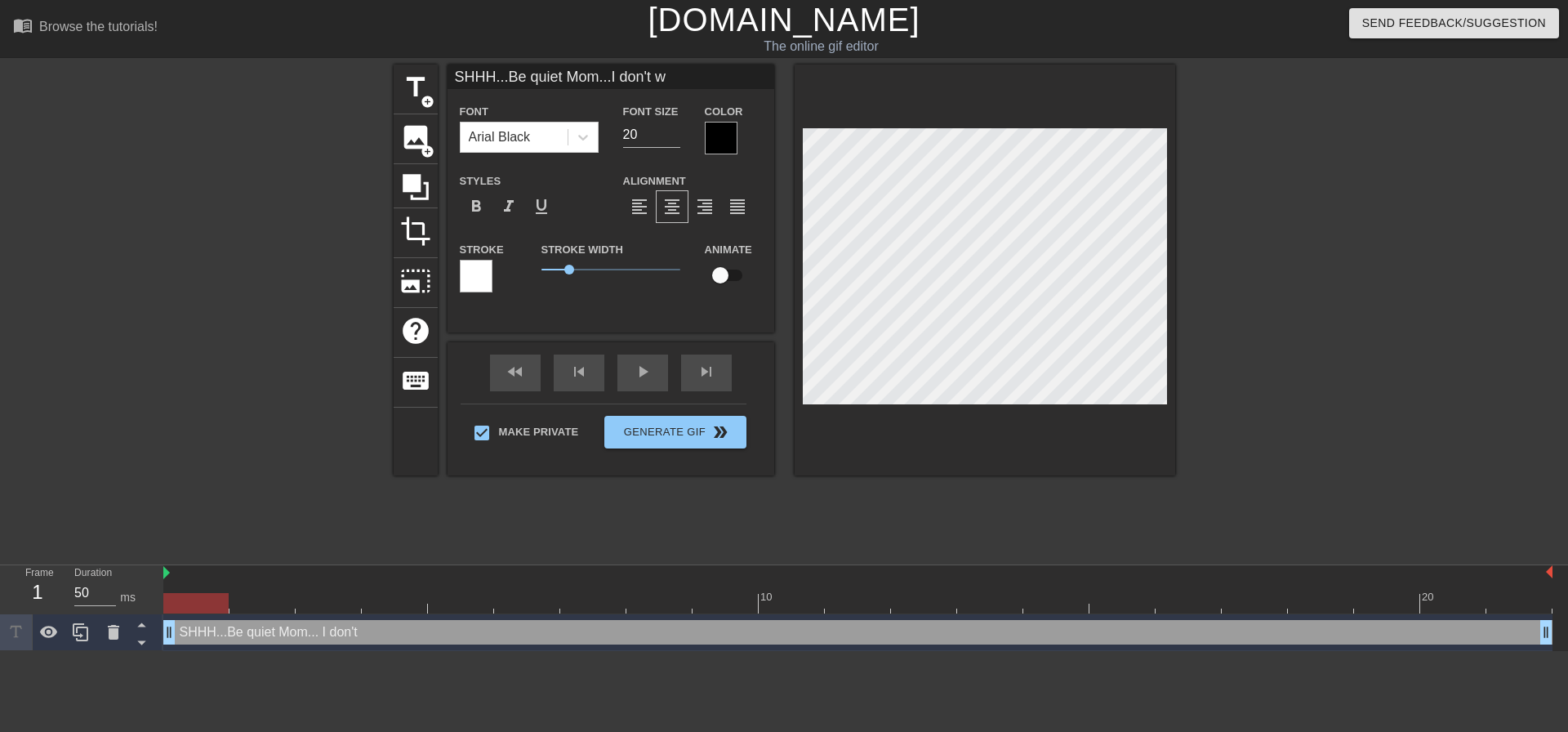
type input "SHHH...Be quiet Mom...I don't wa"
type textarea "SHHH...Be quiet Mom... I don't wa"
type input "SHHH...Be quiet Mom...I don't wan"
type textarea "SHHH...Be quiet Mom... I don't wan"
type input "SHHH...Be quiet Mom...I don't want"
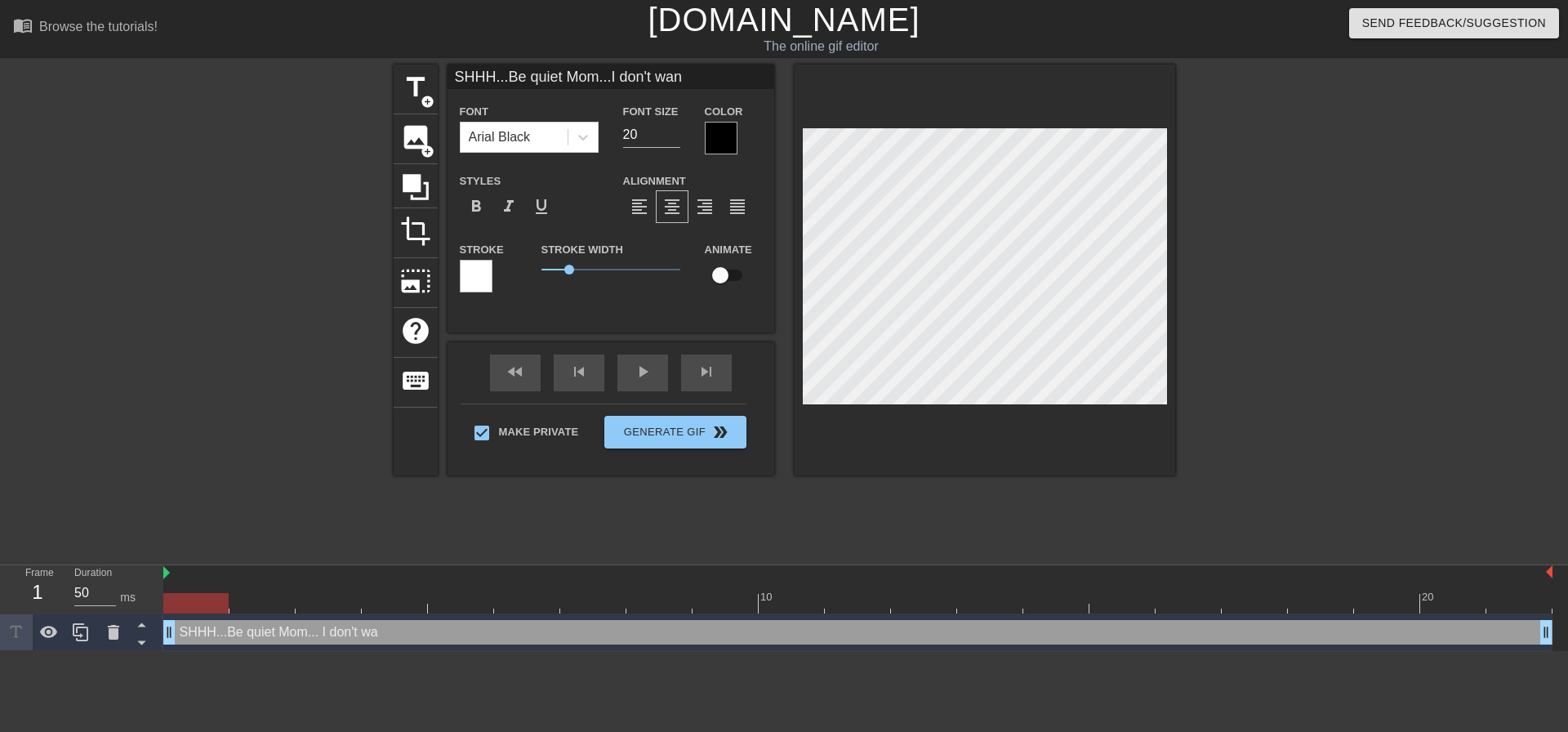
type textarea "SHHH...Be quiet Mom... I don't want"
type input "SHHH...Be quiet Mom...I don't want"
type textarea "SHHH...Be quiet Mom... I don't want"
type input "SHHH...Be quiet Mom...I don't want"
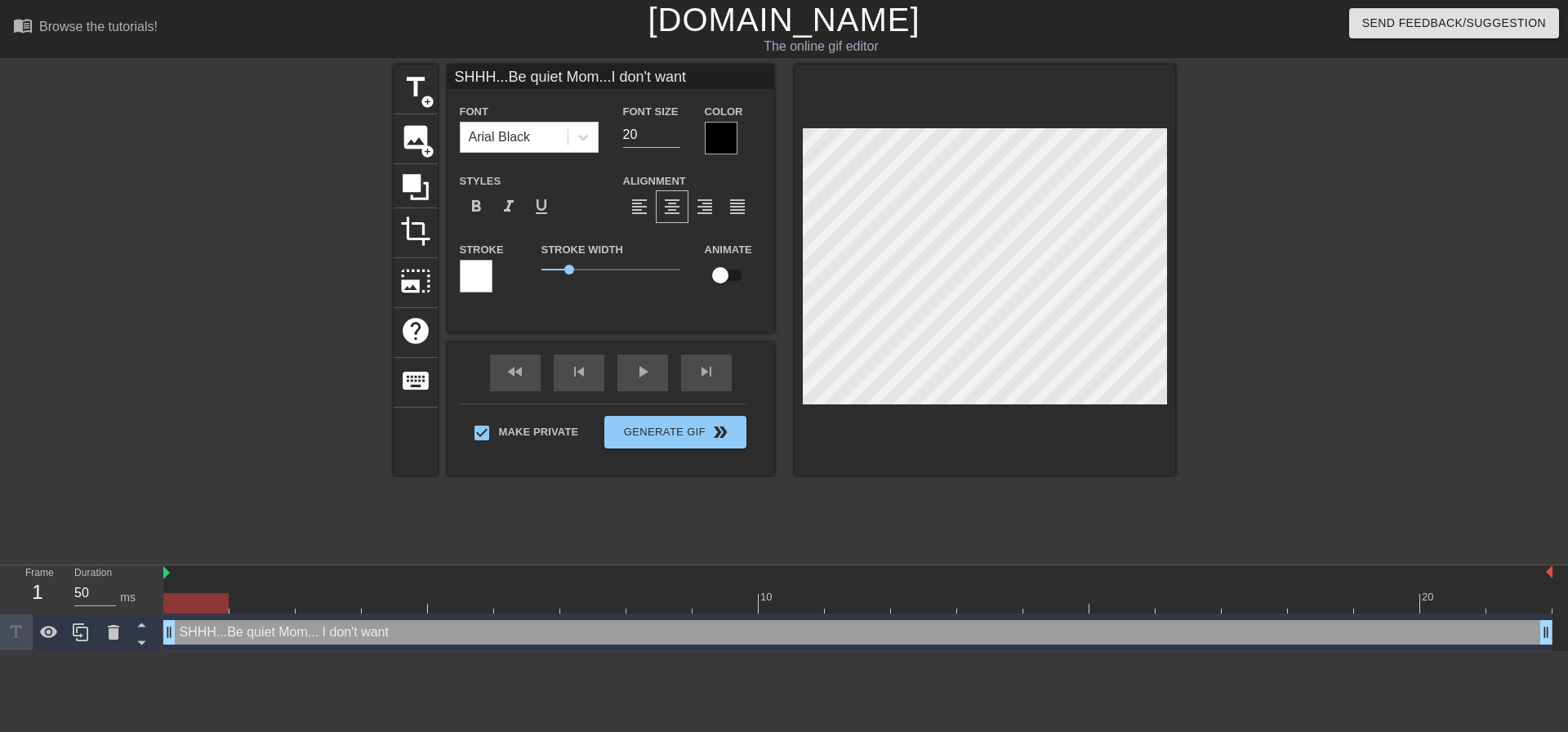
type textarea "SHHH...Be quiet Mom... I don't want"
type input "SHHH...Be quiet Mom...I don't want"
type textarea "SHHH...Be quiet Mom... I don't want"
type input "SHHH...Be quiet Mom...I don't want g"
type textarea "SHHH...Be quiet Mom... I don't want g"
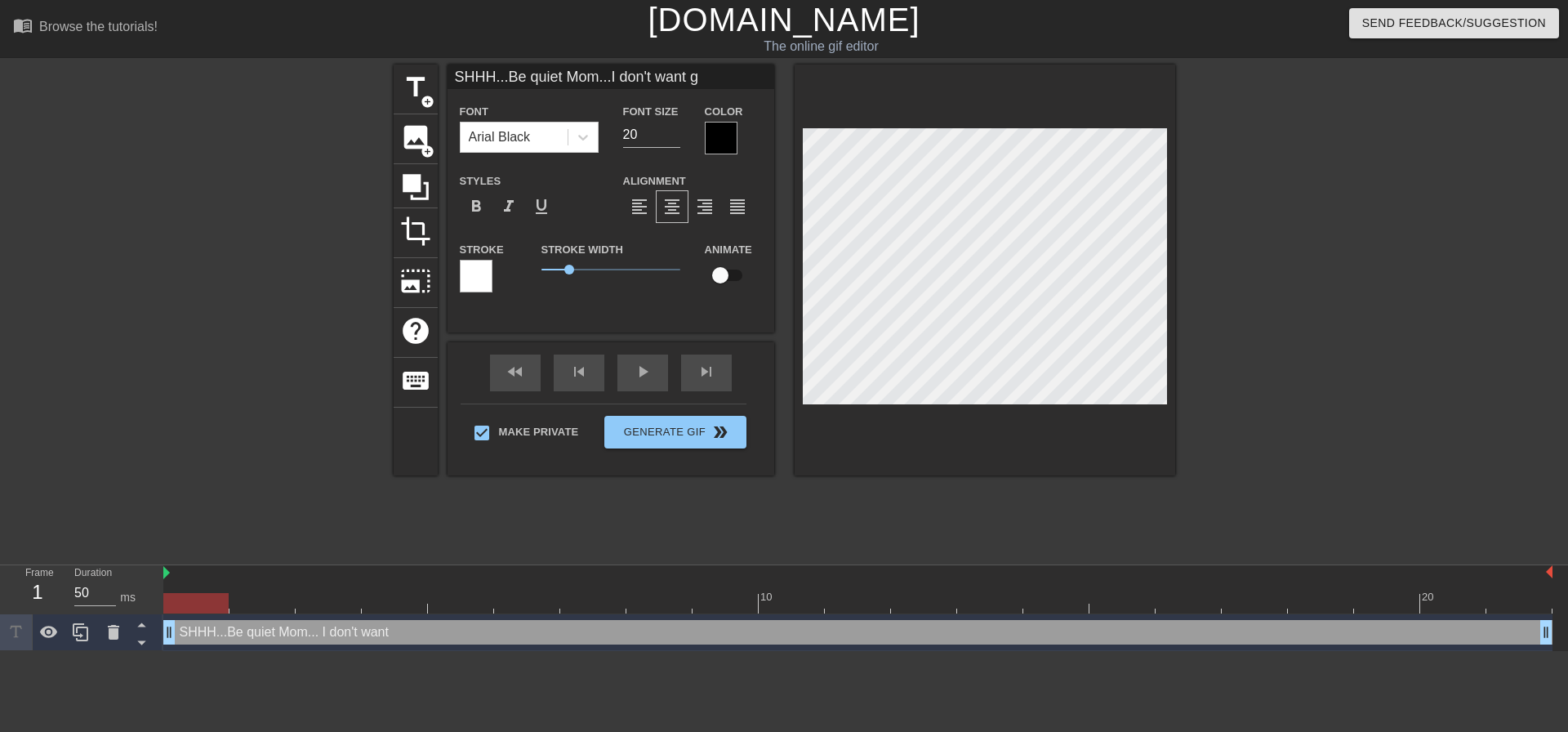
type input "SHHH...Be quiet Mom...I don't want gr"
type textarea "SHHH...Be quiet Mom... I don't want gr"
type input "SHHH...Be quiet Mom...I don't want gra"
type textarea "SHHH...Be quiet Mom... I don't want gra"
type input "SHHH...Be quiet Mom...I don't want gran"
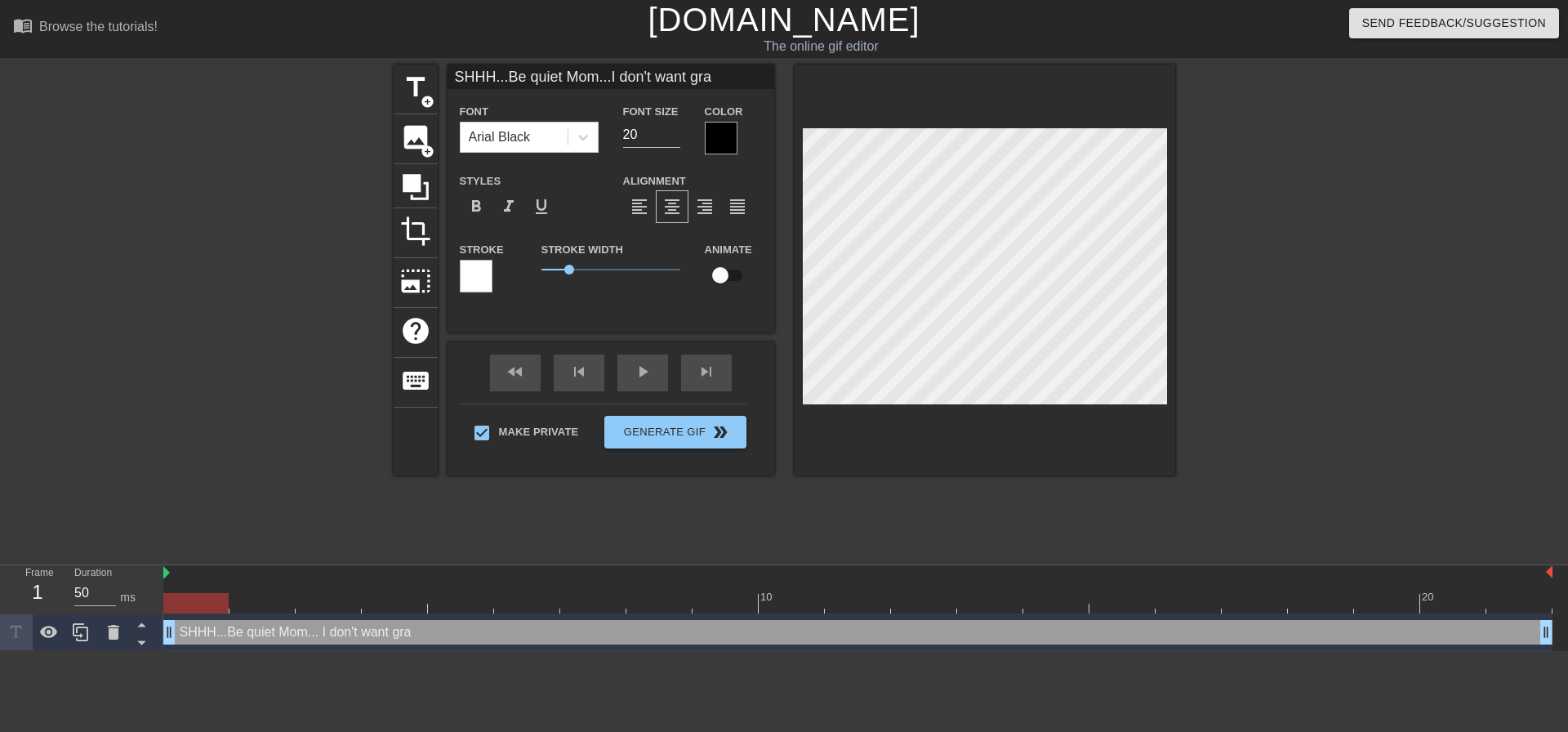
type textarea "SHHH...Be quiet Mom... I don't want gran"
type input "SHHH...Be quiet Mom...I don't want grand"
type textarea "SHHH...Be quiet Mom... I don't want grand"
type input "SHHH...Be quiet Mom...I don't want grandm"
type textarea "SHHH...Be quiet Mom... I don't want grandm"
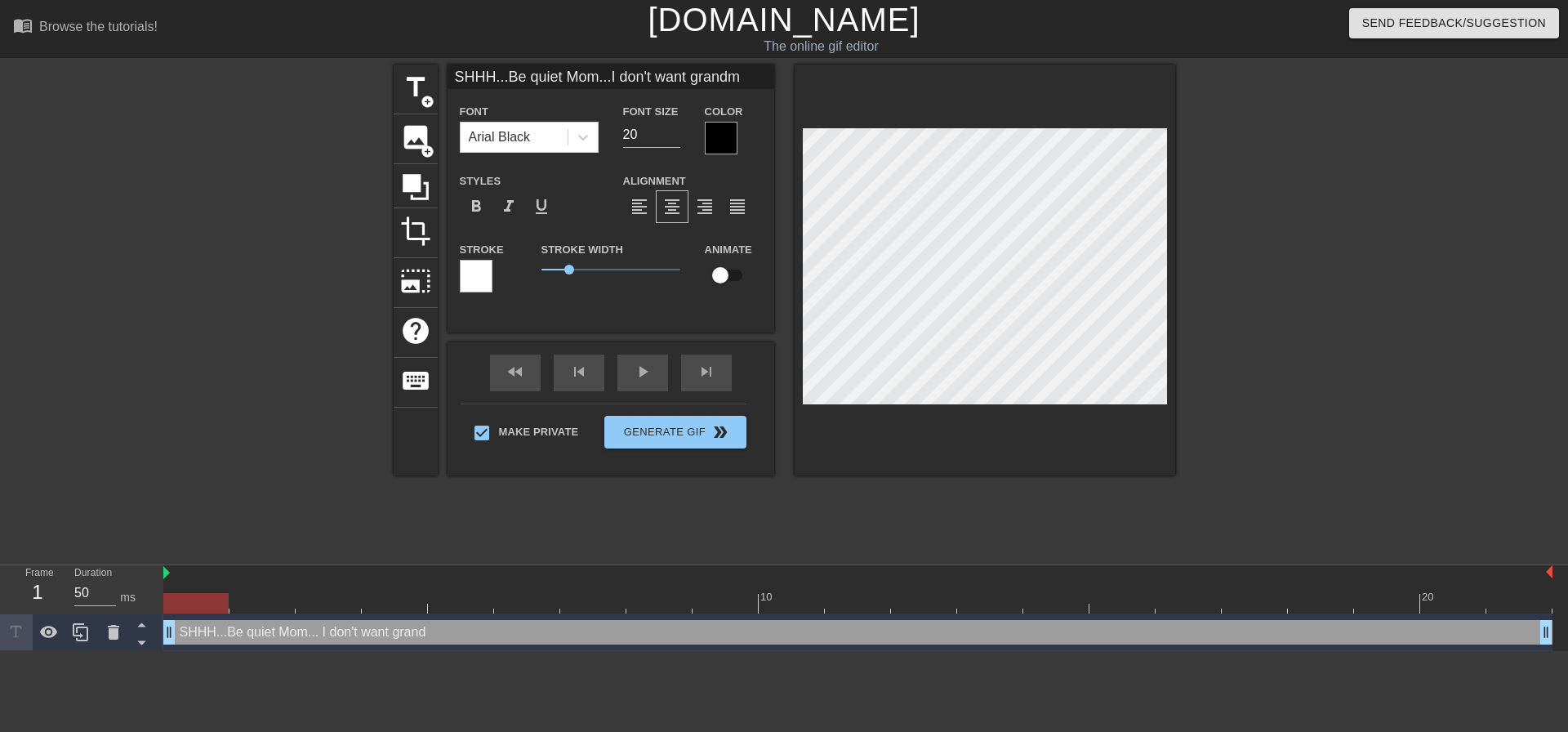
type input "SHHH...Be quiet Mom...I don't want grandma"
type textarea "SHHH...Be quiet Mom... I don't want grandma"
type input "SHHH...Be quiet Mom...I don't want grandma"
type textarea "SHHH...Be quiet Mom... I don't want grandma"
type input "SHHH...Be quiet Mom...I don't want grandma t"
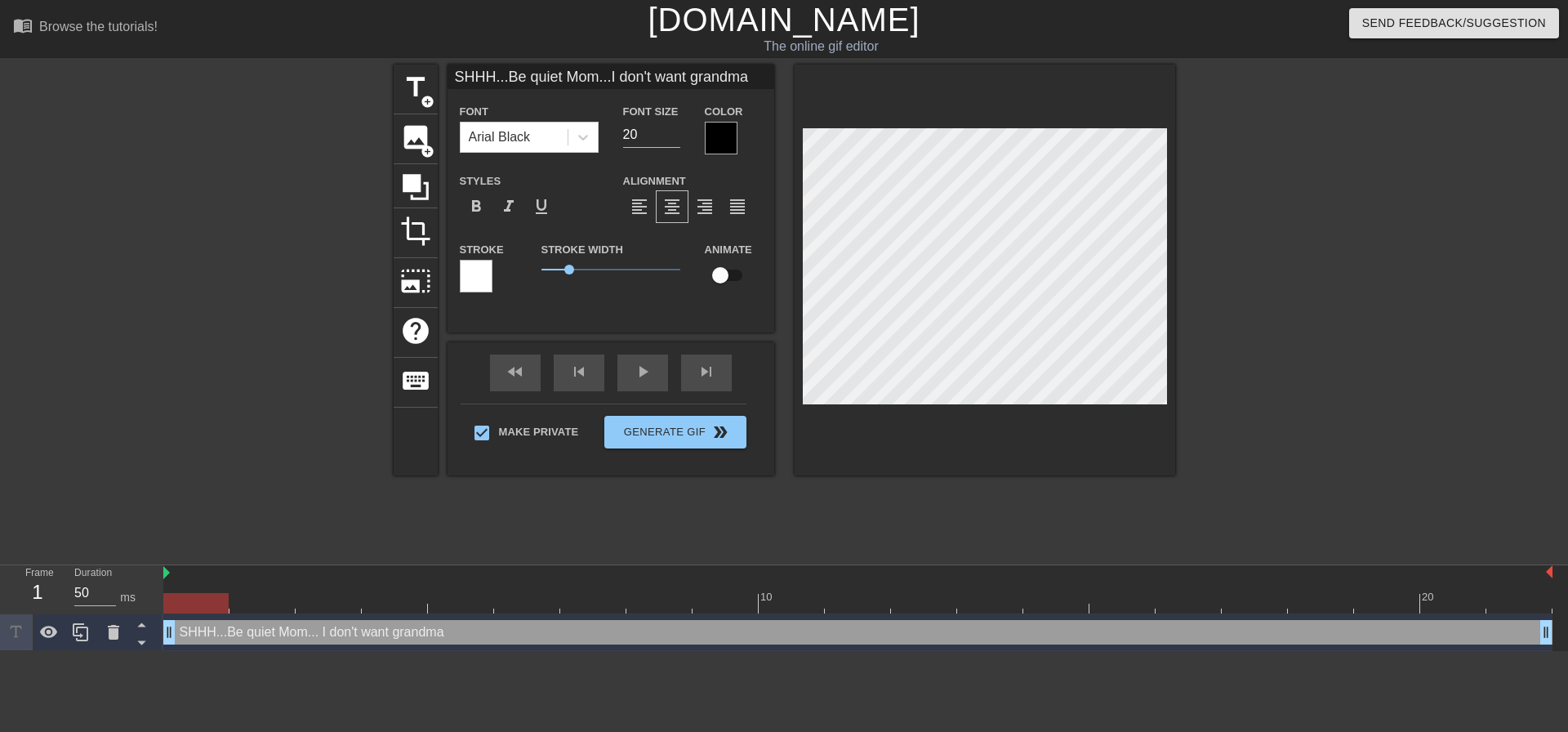
type textarea "SHHH...Be quiet Mom... I don't want grandma t"
type input "SHHH...Be quiet Mom...I don't want grandma to"
type textarea "SHHH...Be quiet Mom... I don't want grandma to"
type input "SHHH...Be quiet Mom...I don't want grandma to"
type textarea "SHHH...Be quiet Mom... I don't want grandma to"
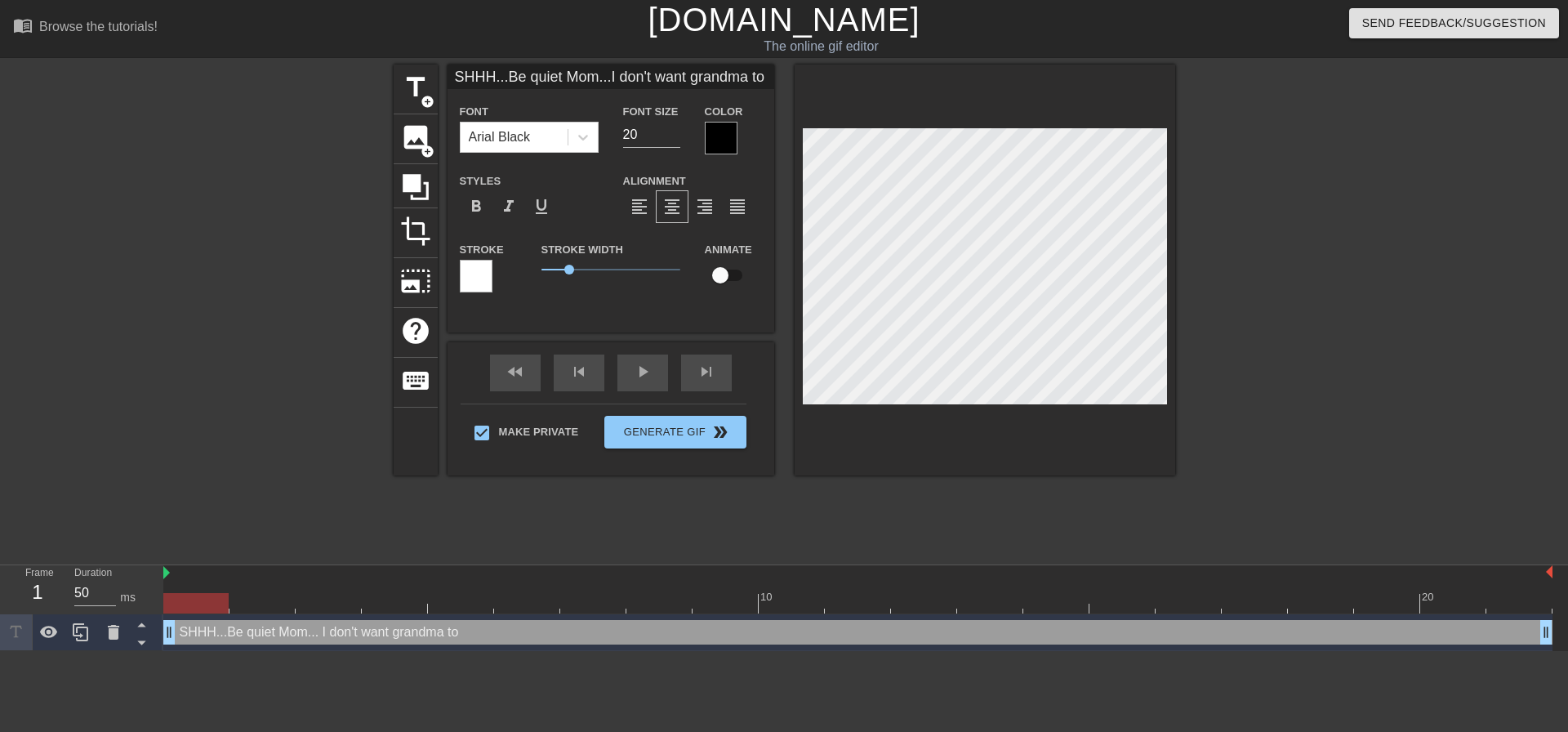
type input "SHHH...Be quiet Mom...I don't want grandma to h"
type textarea "SHHH...Be quiet Mom... I don't want grandma to h"
type input "SHHH...Be quiet Mom...I don't want grandma to he"
type textarea "SHHH...Be quiet Mom... I don't want grandma to he"
type input "SHHH...Be quiet Mom...I don't want grandma to hea"
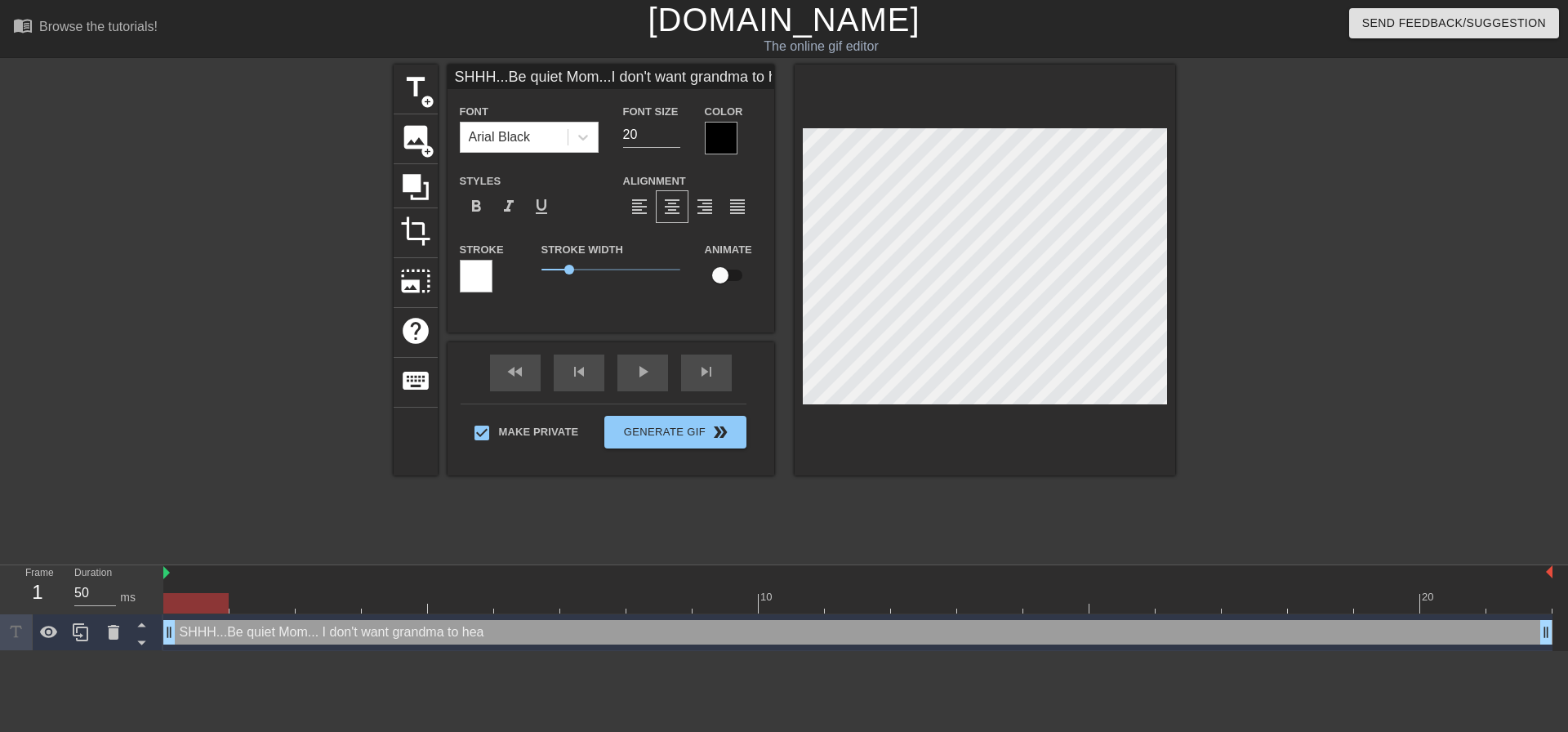
type textarea "SHHH...Be quiet Mom... I don't want grandma to hea"
type input "SHHH...Be quiet Mom...I don't want grandma to hear"
type textarea "SHHH...Be quiet Mom... I don't want grandma to hear"
type input "SHHH...Be quiet Mom...I don't want grandma to hear"
type textarea "SHHH...Be quiet Mom... I don't want grandma to hear"
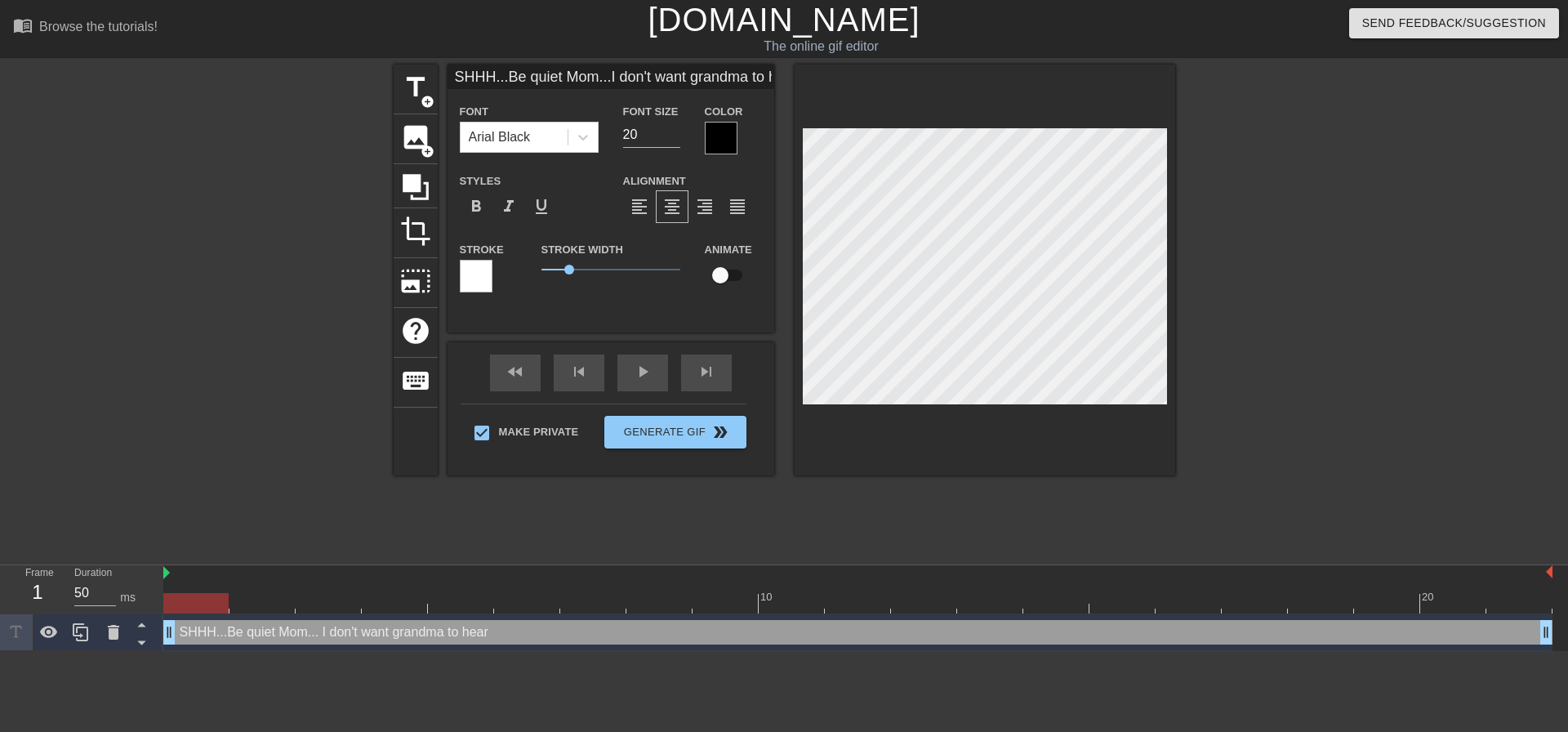
type input "SHHH...Be quiet Mom...I don't want grandma to hear u"
type textarea "SHHH...Be quiet Mom... I don't want grandma to hear u"
type input "SHHH...Be quiet Mom...I don't want grandma to hear us"
type textarea "SHHH...Be quiet Mom... I don't want grandma to hear us"
type input "SHHH...Be quiet Mom...I don't want grandma to hear us"
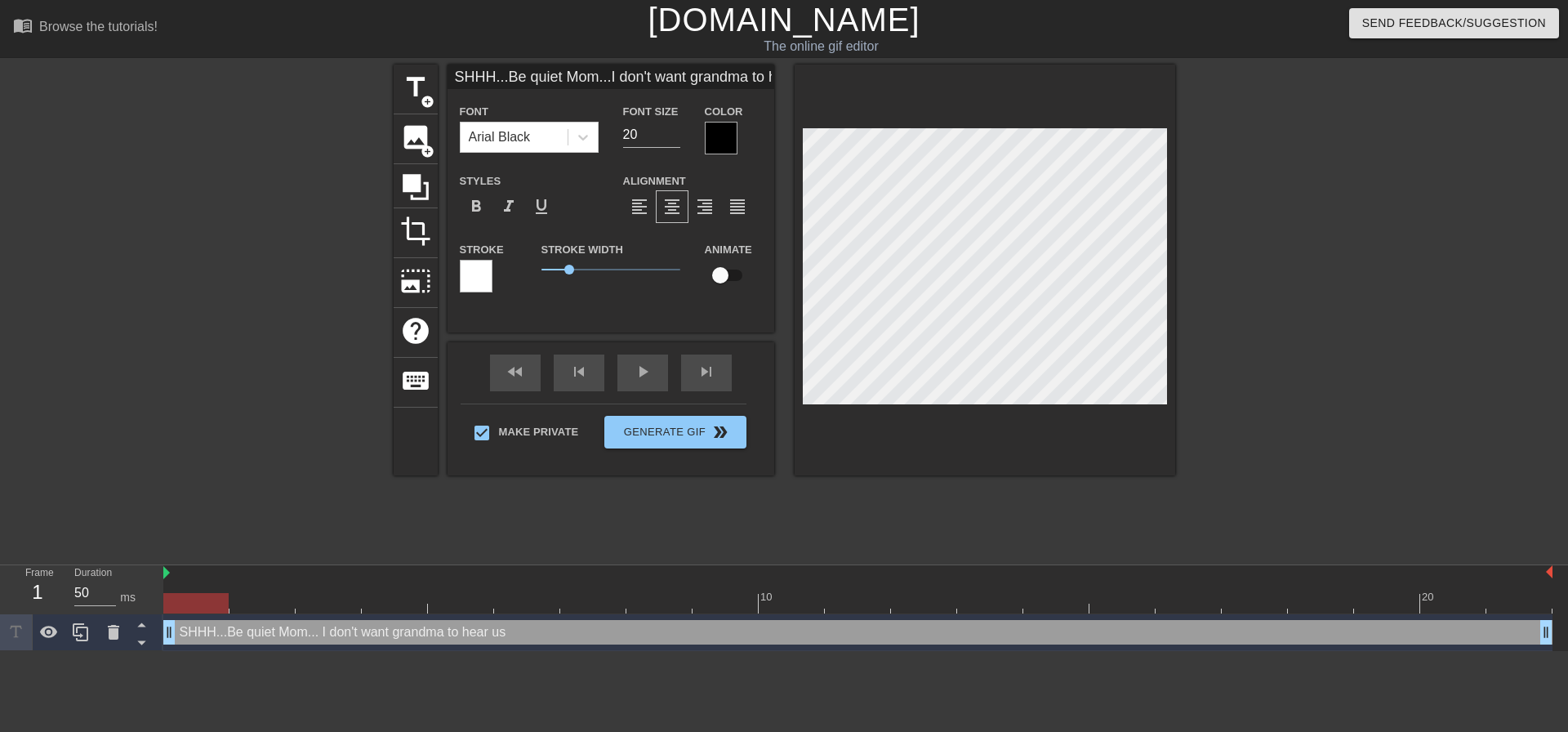
type textarea "SHHH...Be quiet Mom... I don't want grandma to hear us"
type input "SHHH...Be quiet Mom...I don't want grandma to hear us"
type textarea "SHHH...Be quiet Mom... I don't want grandma to hear us"
type input "SHHH...Be quiet Mom...I don't want grandma to hear us y"
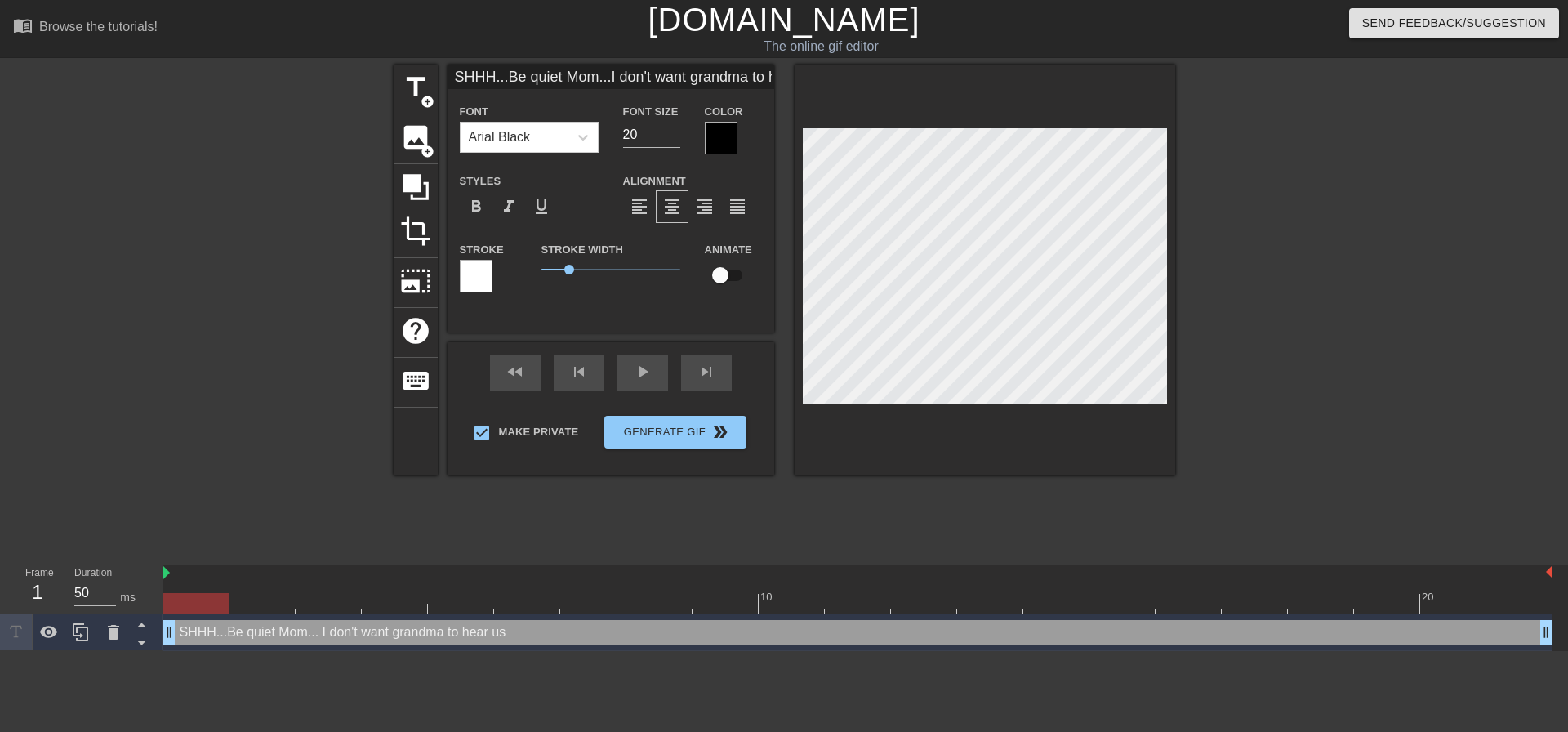
type textarea "SHHH...Be quiet Mom... I don't want grandma to hear us y"
type input "SHHH...Be quiet Mom...I don't want grandma to hear us yo"
type textarea "SHHH...Be quiet Mom... I don't want grandma to hear us yo"
type input "SHHH...Be quiet Mom...I don't want grandma to hear us you"
type textarea "SHHH...Be quiet Mom... I don't want grandma to hear us you"
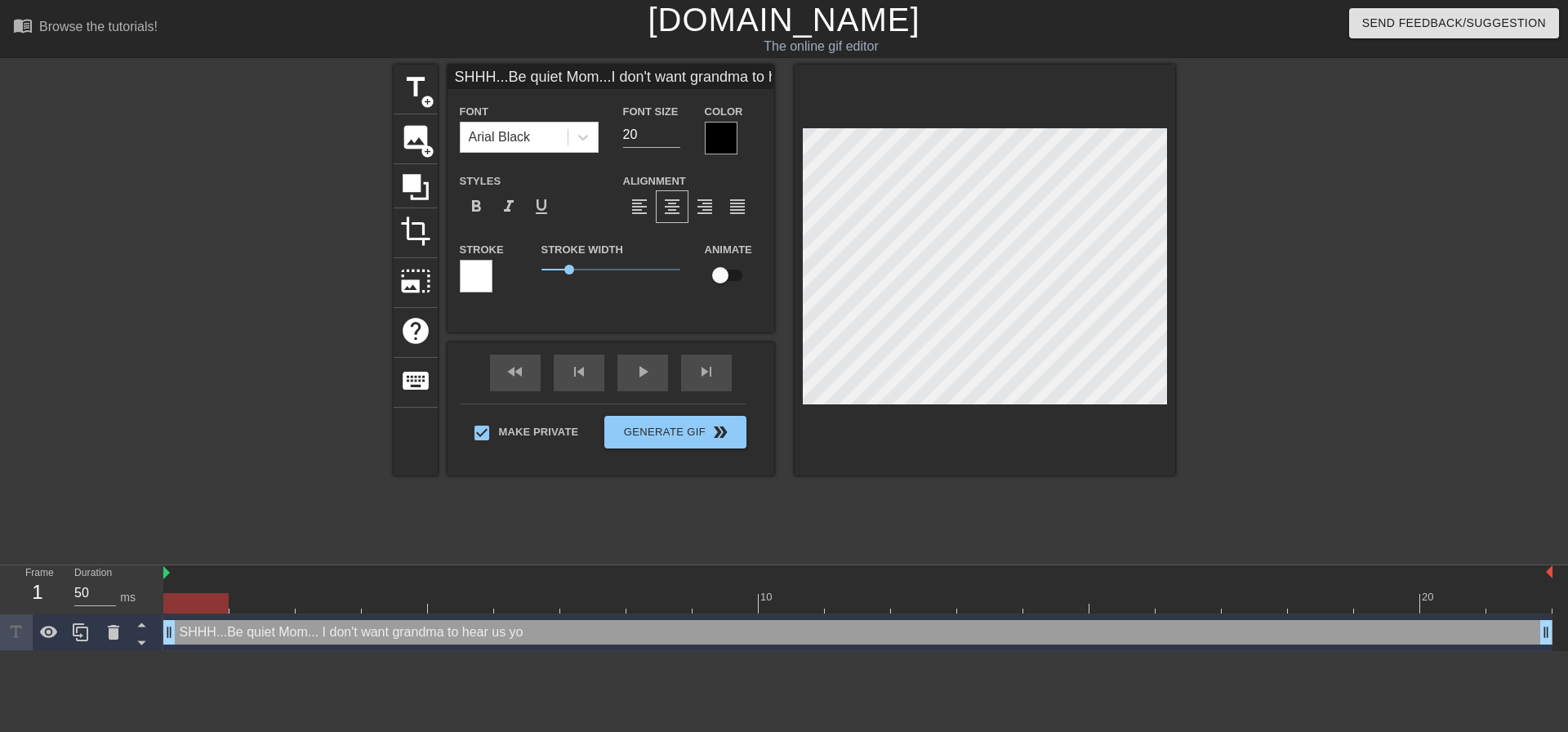
type input "SHHH...Be quiet Mom...I don't want grandma to hear us you"
type textarea "SHHH...Be quiet Mom... I don't want grandma to hear us you"
type input "SHHH...Be quiet Mom...I don't want grandma to hear us you o"
type textarea "SHHH...Be quiet Mom... I don't want grandma to hear us you o"
type input "SHHH...Be quiet Mom...I don't want grandma to hear us you ol"
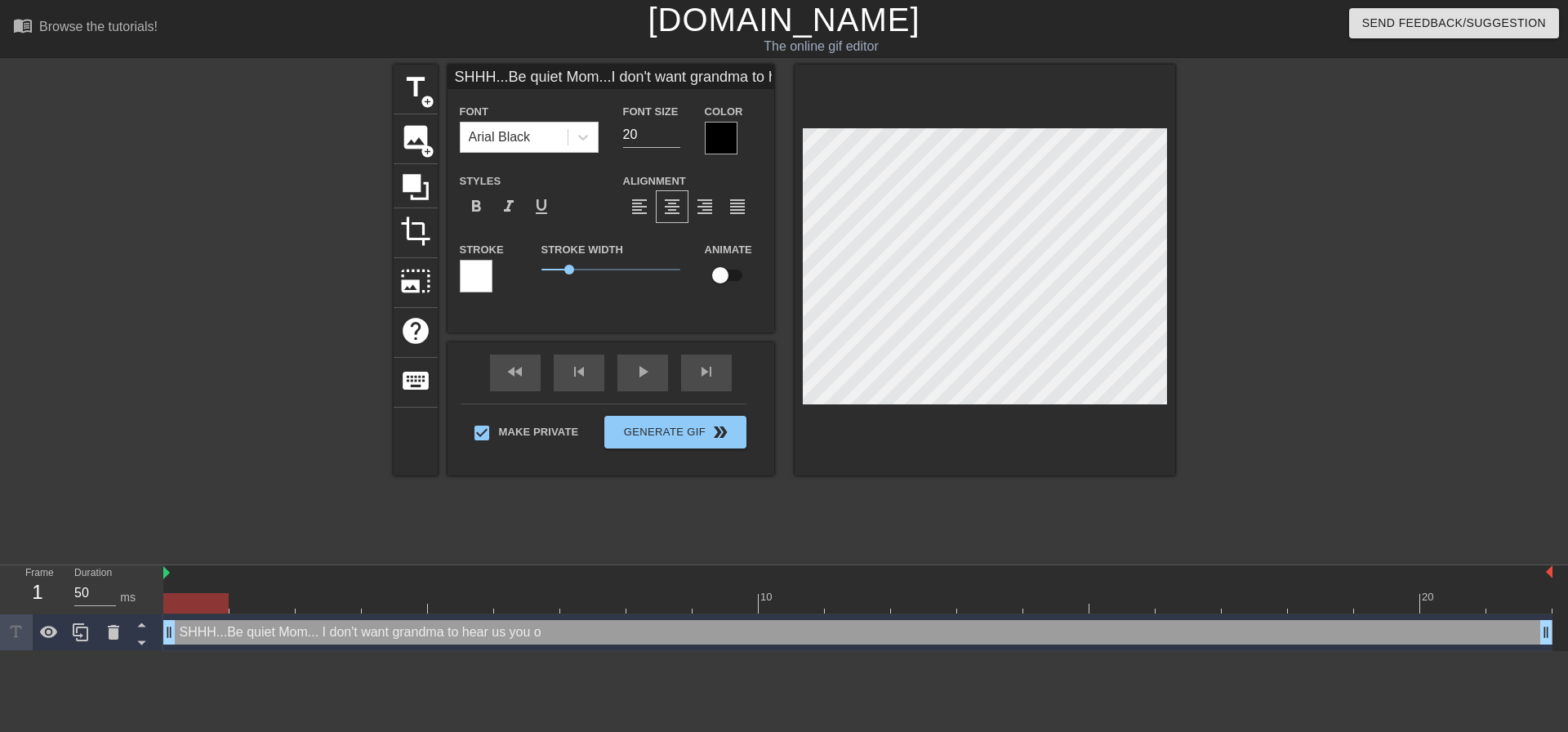
type textarea "SHHH...Be quiet Mom... I don't want grandma to hear us you ol"
type input "SHHH...Be quiet Mom...I don't want grandma to hear us you old"
type textarea "SHHH...Be quiet Mom... I don't want grandma to hear us you old"
type input "SHHH...Be quiet Mom...I don't want grandma to hear us you old"
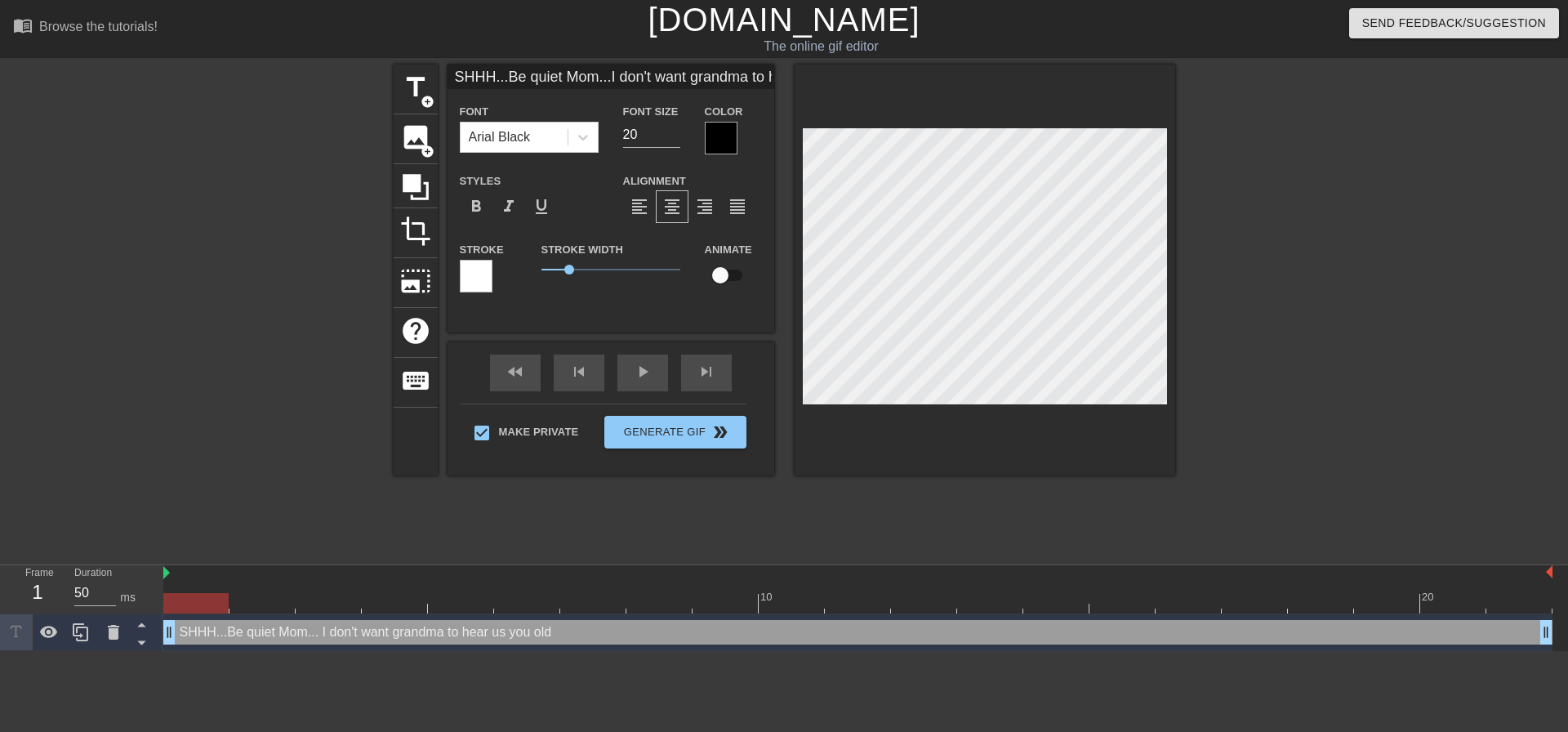
type textarea "SHHH...Be quiet Mom... I don't want grandma to hear us you old"
type input "SHHH...Be quiet Mom...I don't want grandma to hear us you old w"
type textarea "SHHH...Be quiet Mom... I don't want grandma to hear us you old w"
type input "SHHH...Be quiet Mom...I don't want grandma to hear us you old wh"
type textarea "SHHH...Be quiet Mom... I don't want grandma to hear us you old wh"
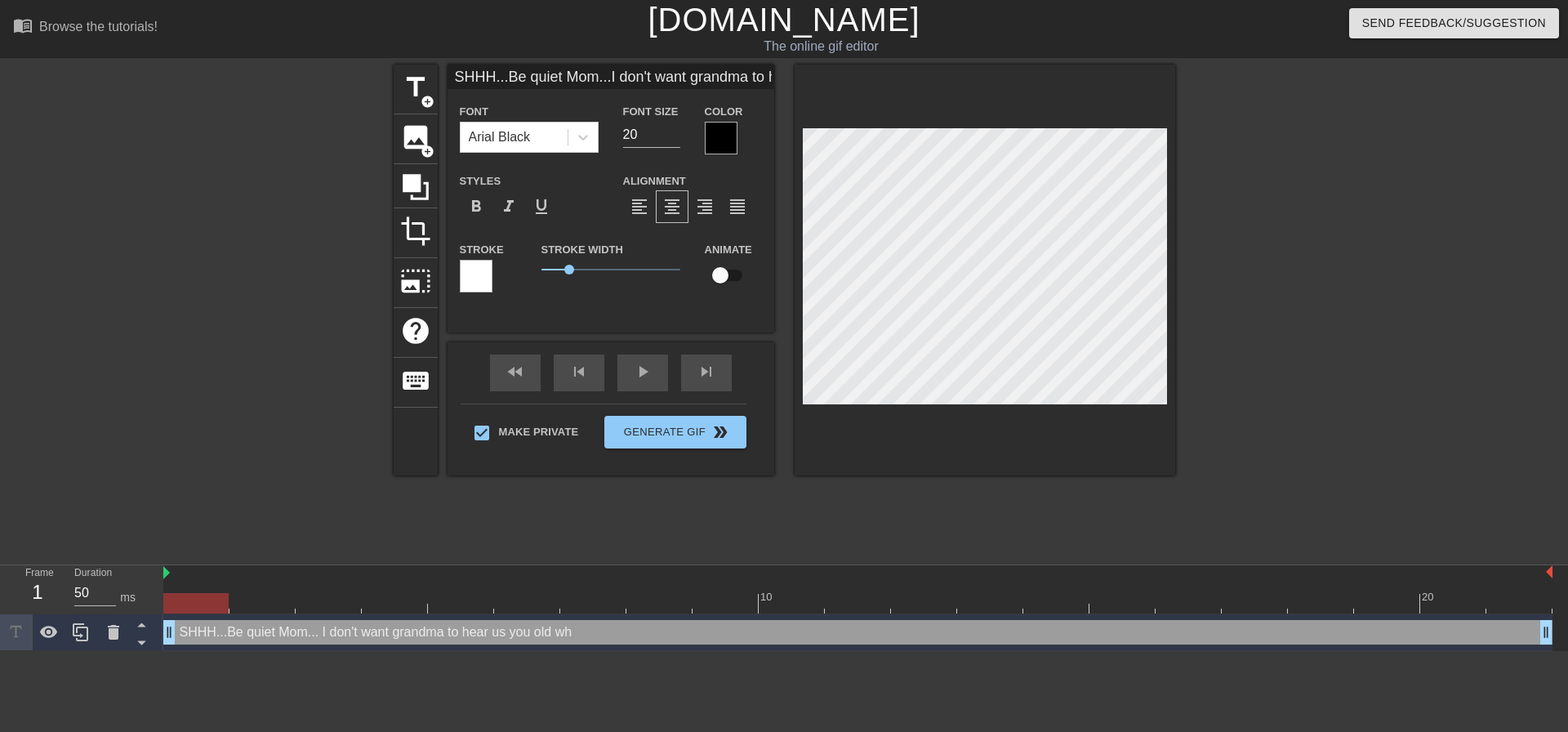
type input "SHHH...Be quiet Mom...I don't want grandma to hear us you old who"
type textarea "SHHH...Be quiet Mom... I don't want grandma to hear us you old who"
type input "SHHH...Be quiet Mom...I don't want grandma to hear us you old whor"
type textarea "SHHH...Be quiet Mom... I don't want grandma to hear us you old whor"
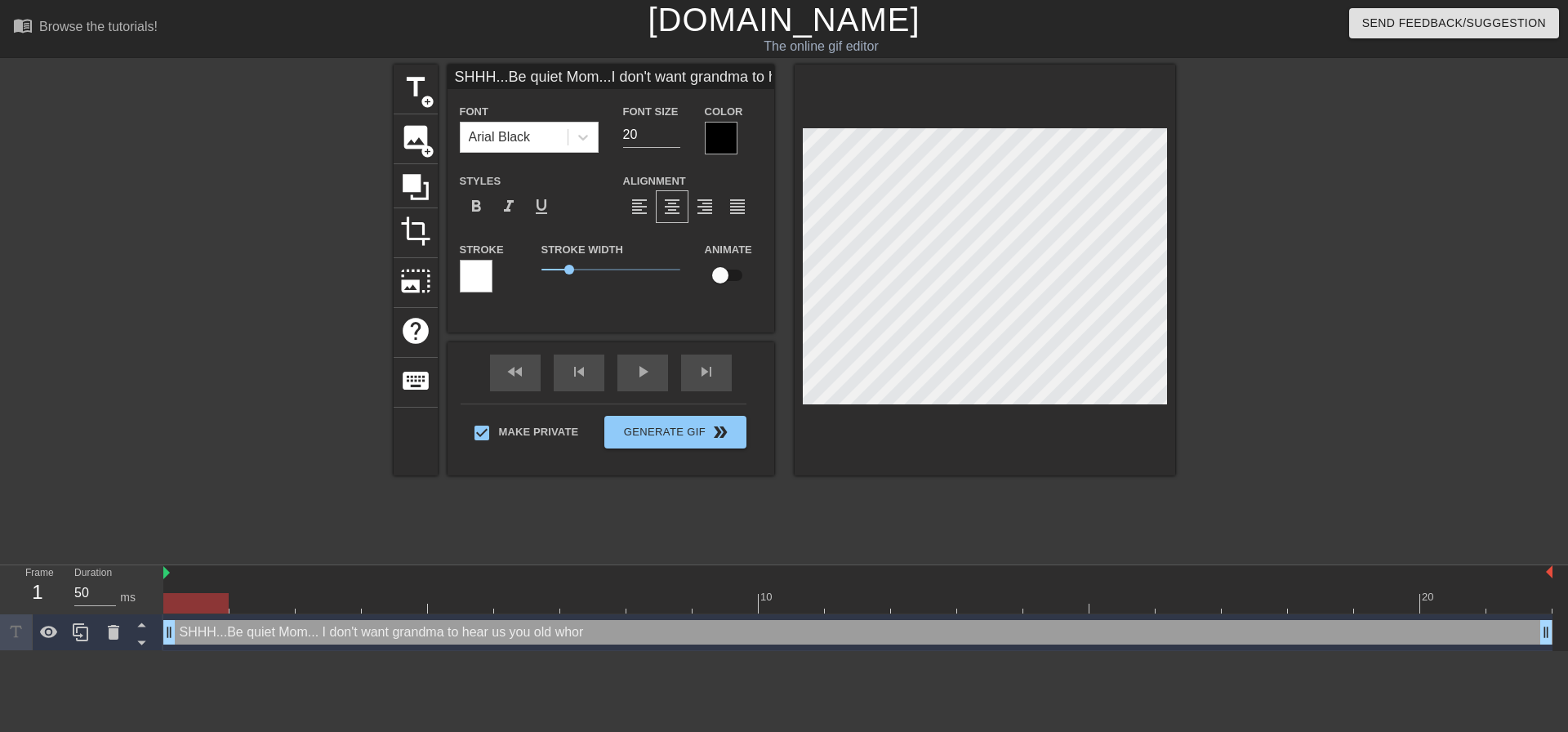
type input "SHHH...Be quiet Mom...I don't want grandma to hear us you old whore"
type textarea "SHHH...Be quiet Mom... I don't want grandma to hear us you old whore"
type input "SHHH...Be quiet Mom...I don't want grandma to hear us you old whore!"
type textarea "SHHH...Be quiet Mom... I don't want grandma to hear us you old whore!"
click at [1270, 318] on div at bounding box center [1318, 309] width 245 height 490
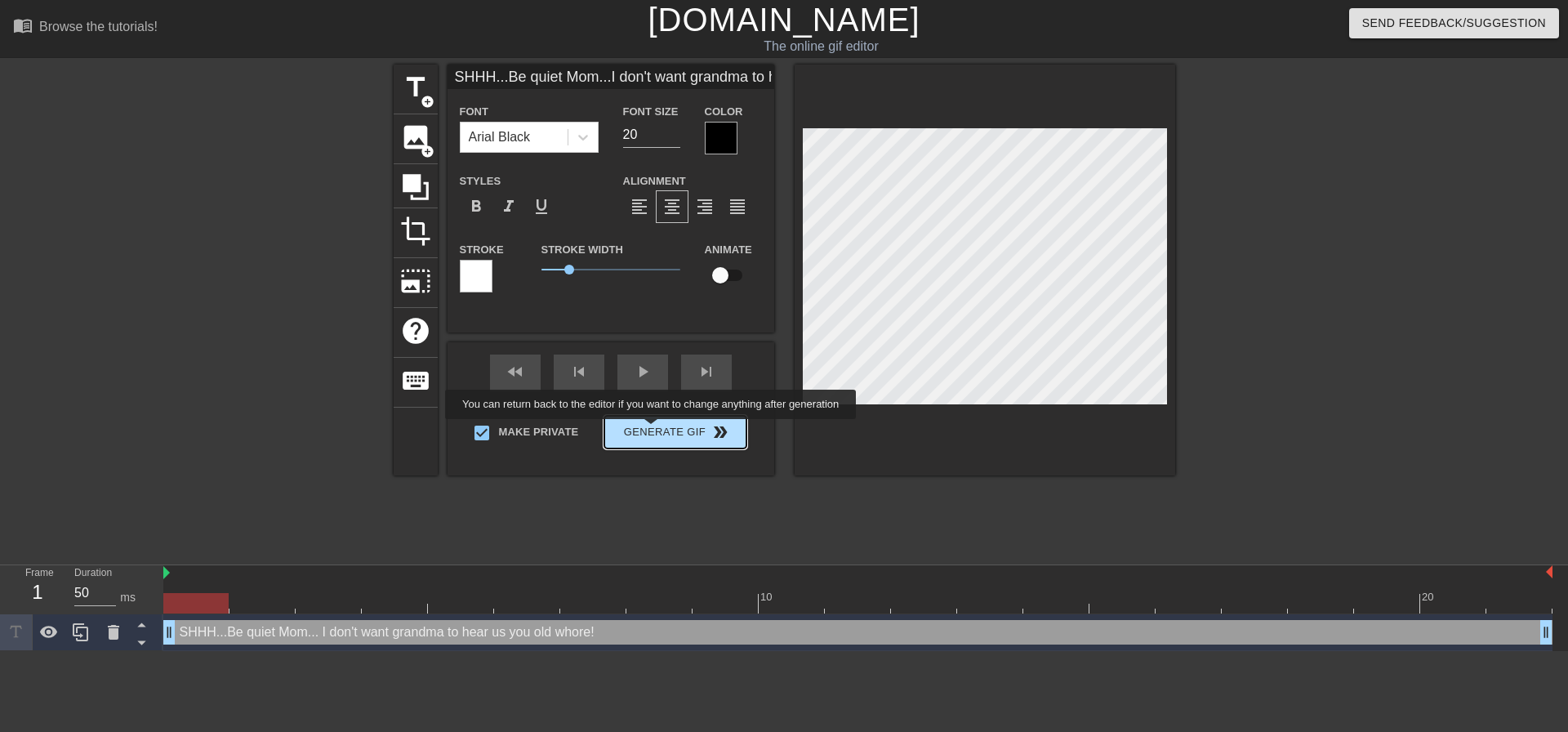
click at [653, 430] on div "Make Private Generate Gif double_arrow" at bounding box center [603, 436] width 286 height 64
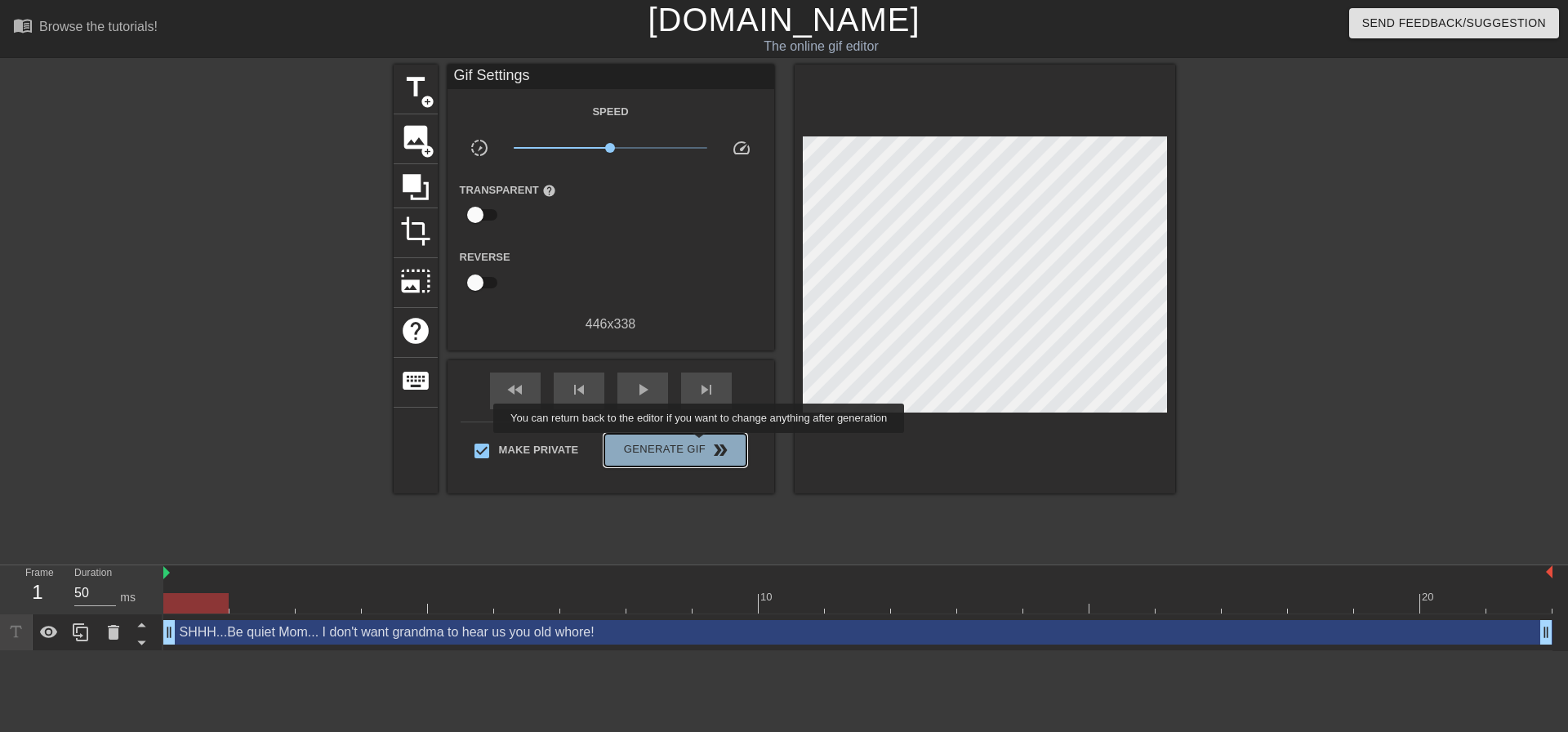
click at [701, 444] on span "Generate Gif double_arrow" at bounding box center [675, 450] width 129 height 20
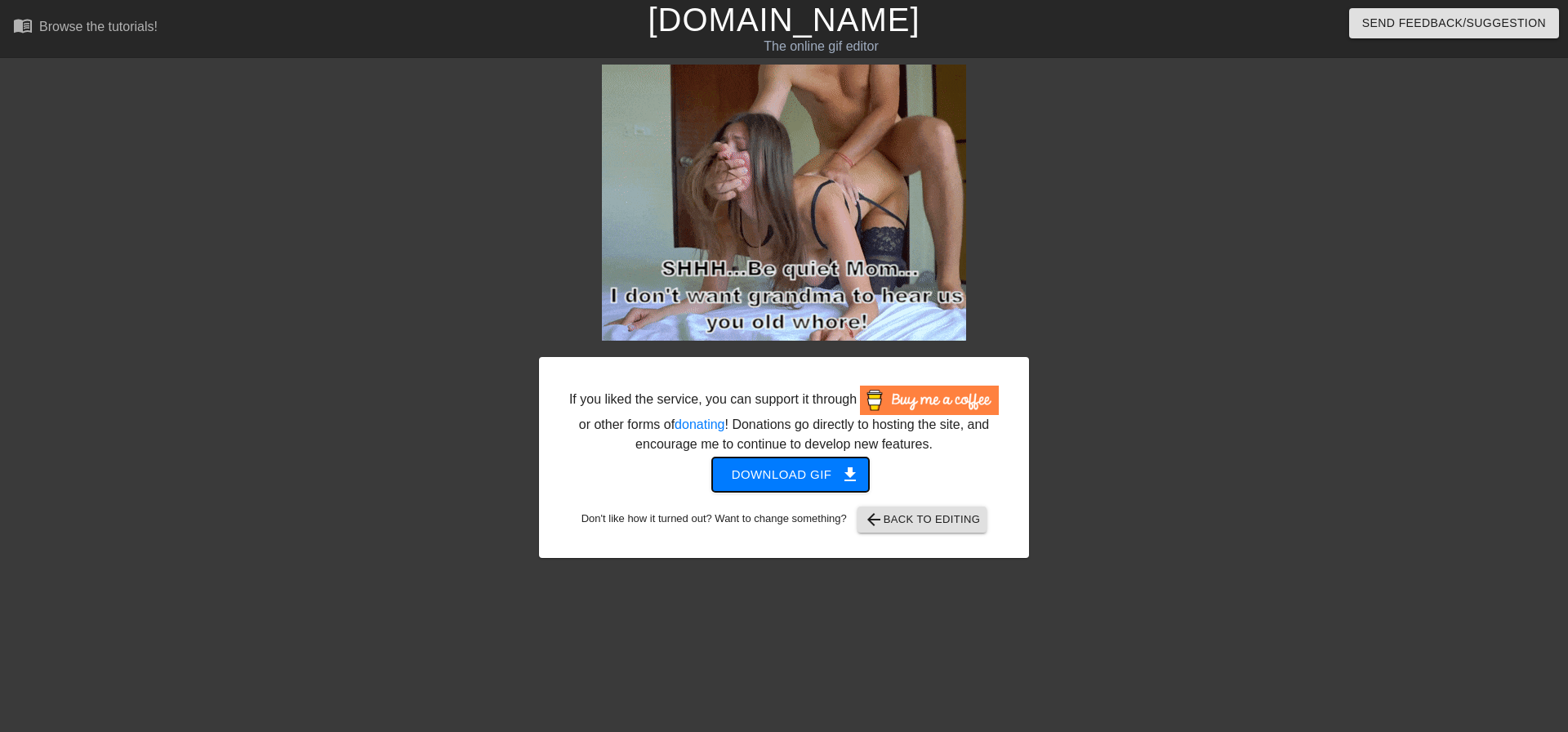
click at [863, 482] on button "Download gif get_app" at bounding box center [790, 474] width 157 height 34
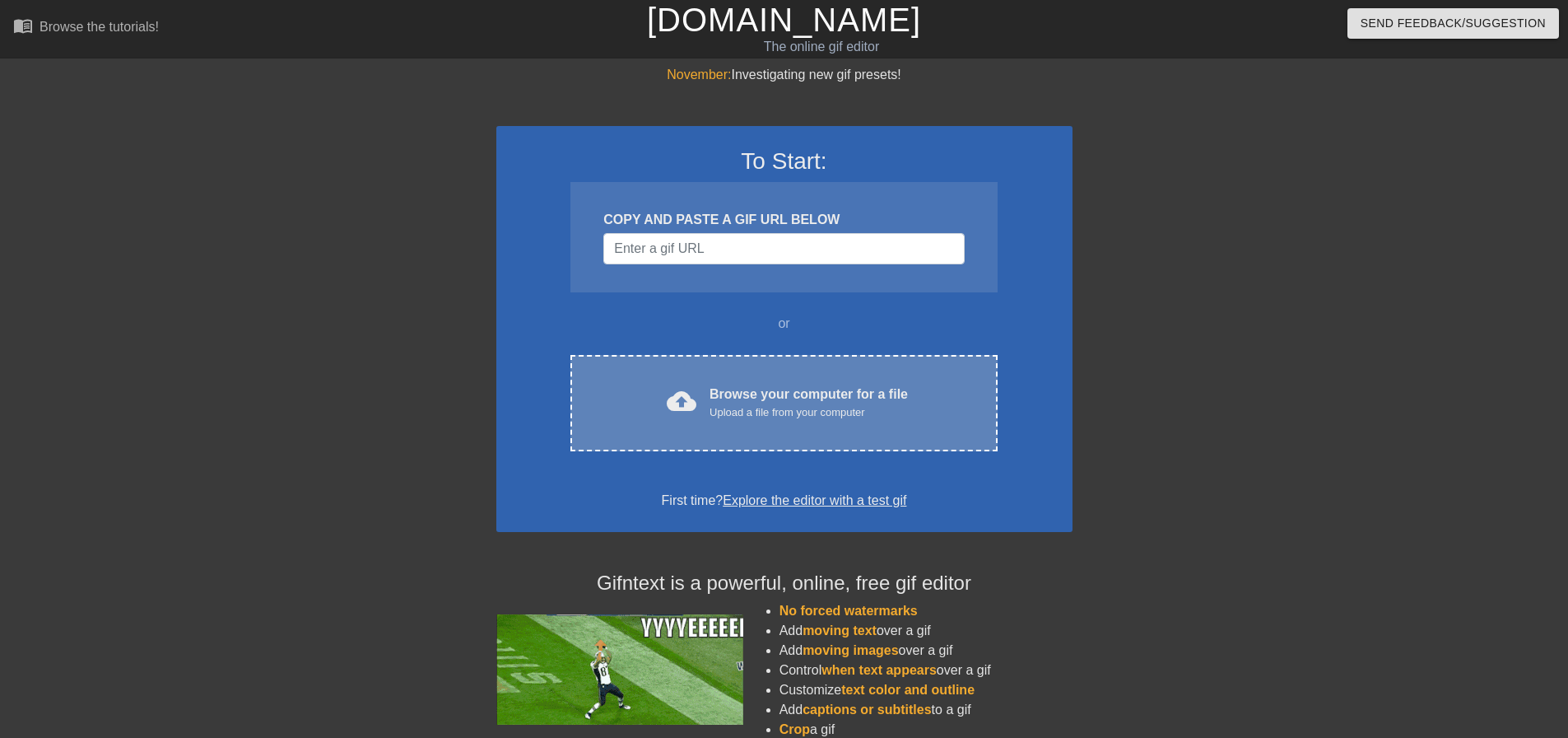
click at [817, 359] on div "cloud_upload Browse your computer for a file Upload a file from your computer C…" at bounding box center [783, 403] width 427 height 96
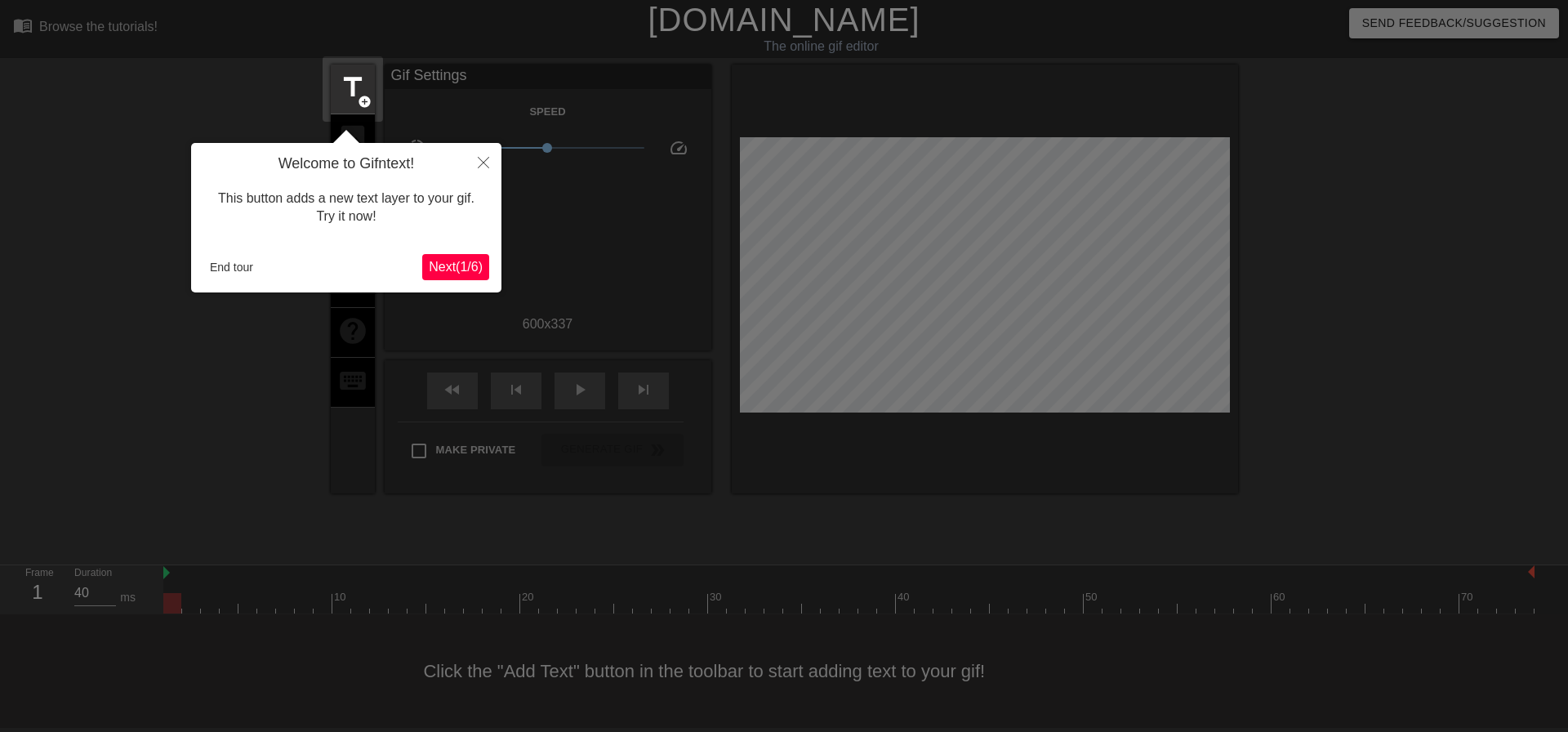
click at [200, 264] on div "Welcome to Gifntext! This button adds a new text layer to your gif. Try it now!…" at bounding box center [346, 217] width 310 height 150
click at [245, 267] on button "End tour" at bounding box center [231, 267] width 56 height 24
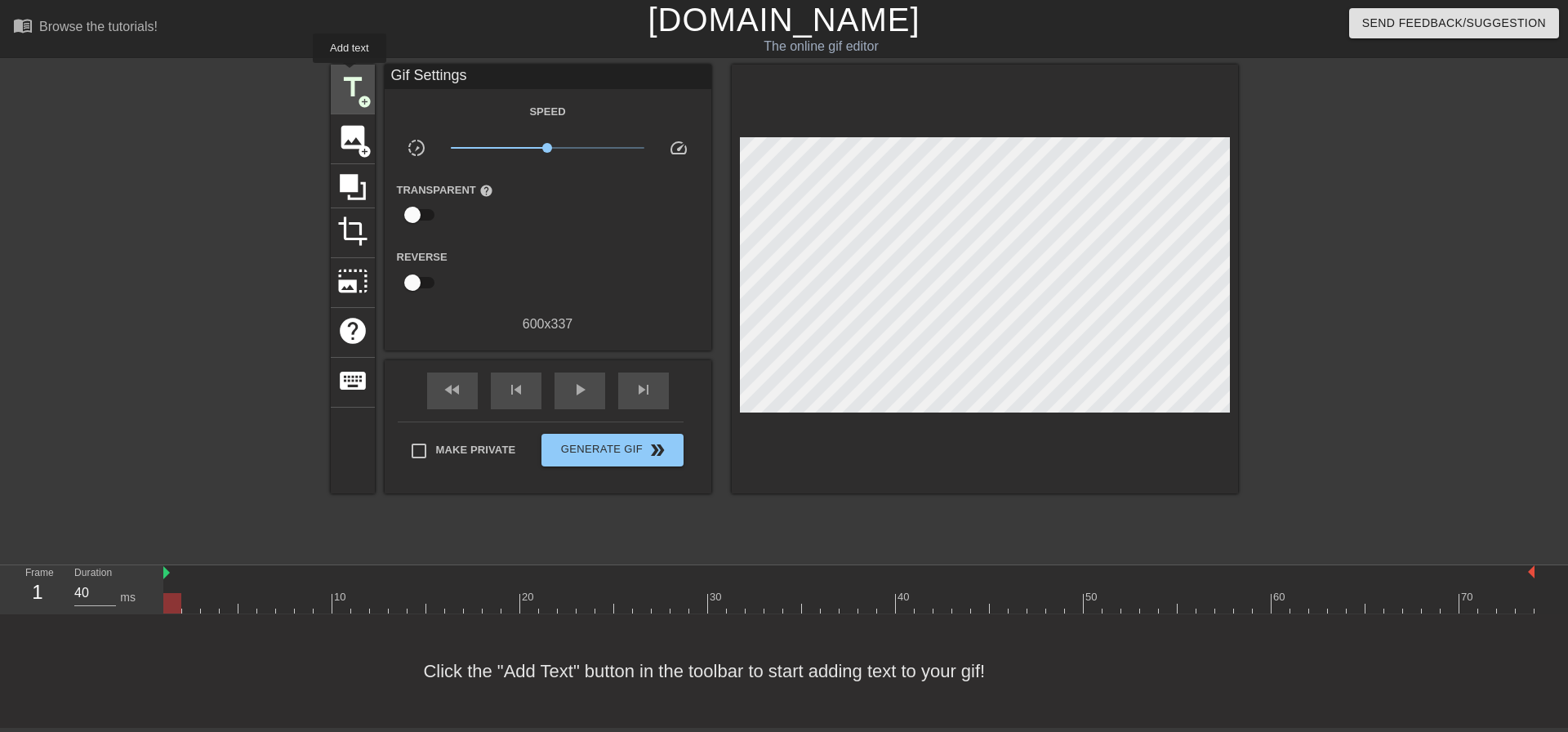
click at [348, 76] on span "title" at bounding box center [353, 88] width 31 height 31
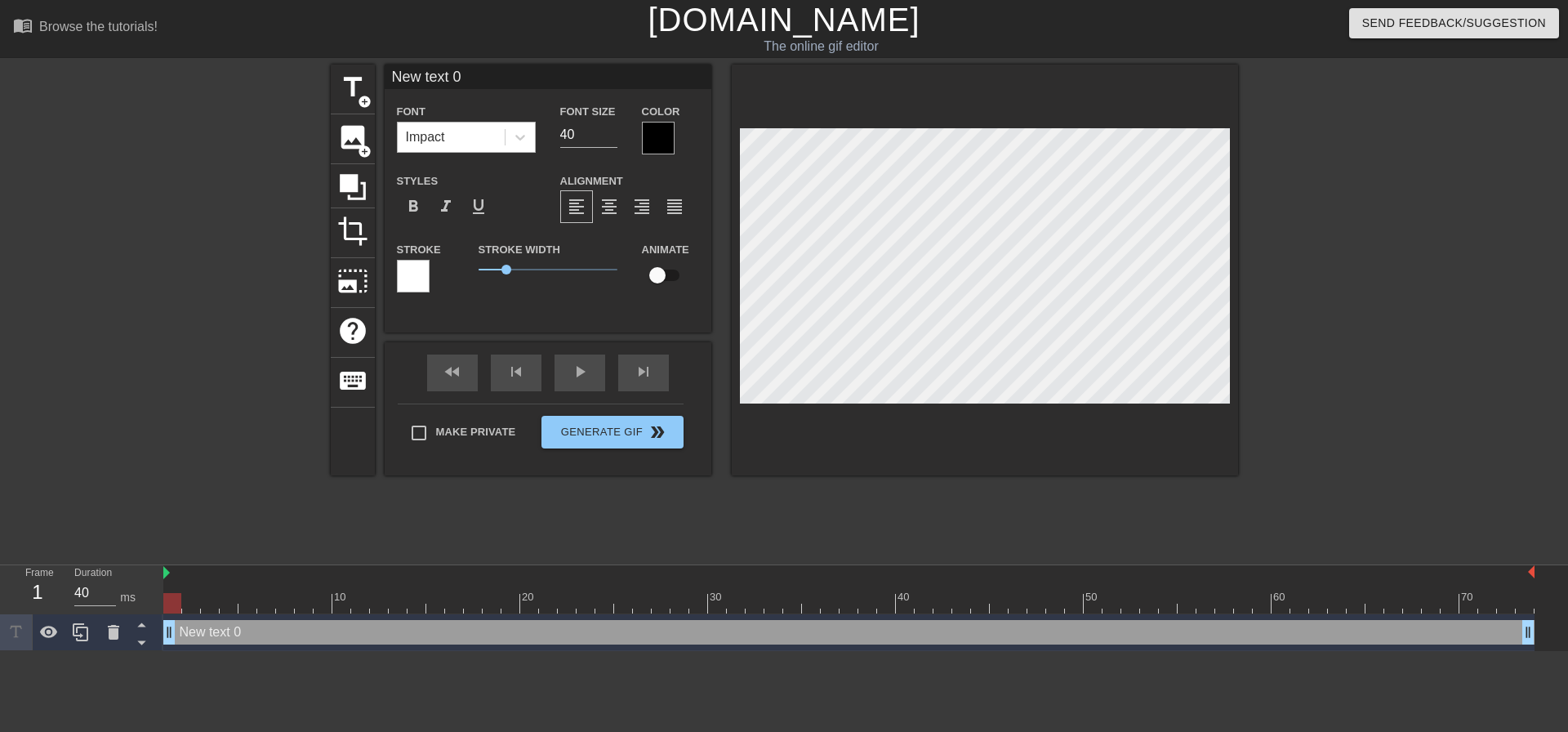
click at [435, 128] on div "Impact" at bounding box center [425, 137] width 39 height 20
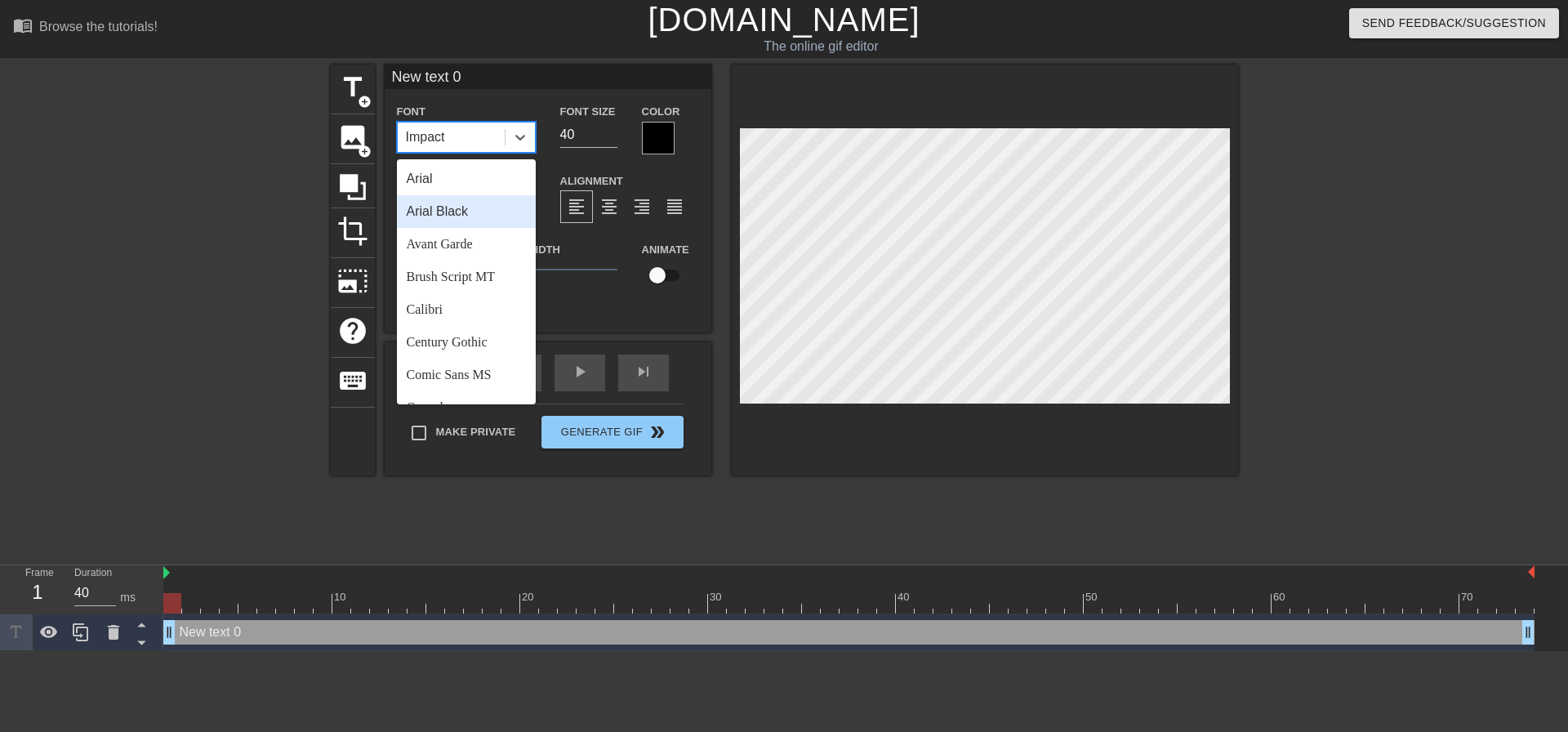
click at [455, 201] on div "Arial Black" at bounding box center [467, 212] width 139 height 33
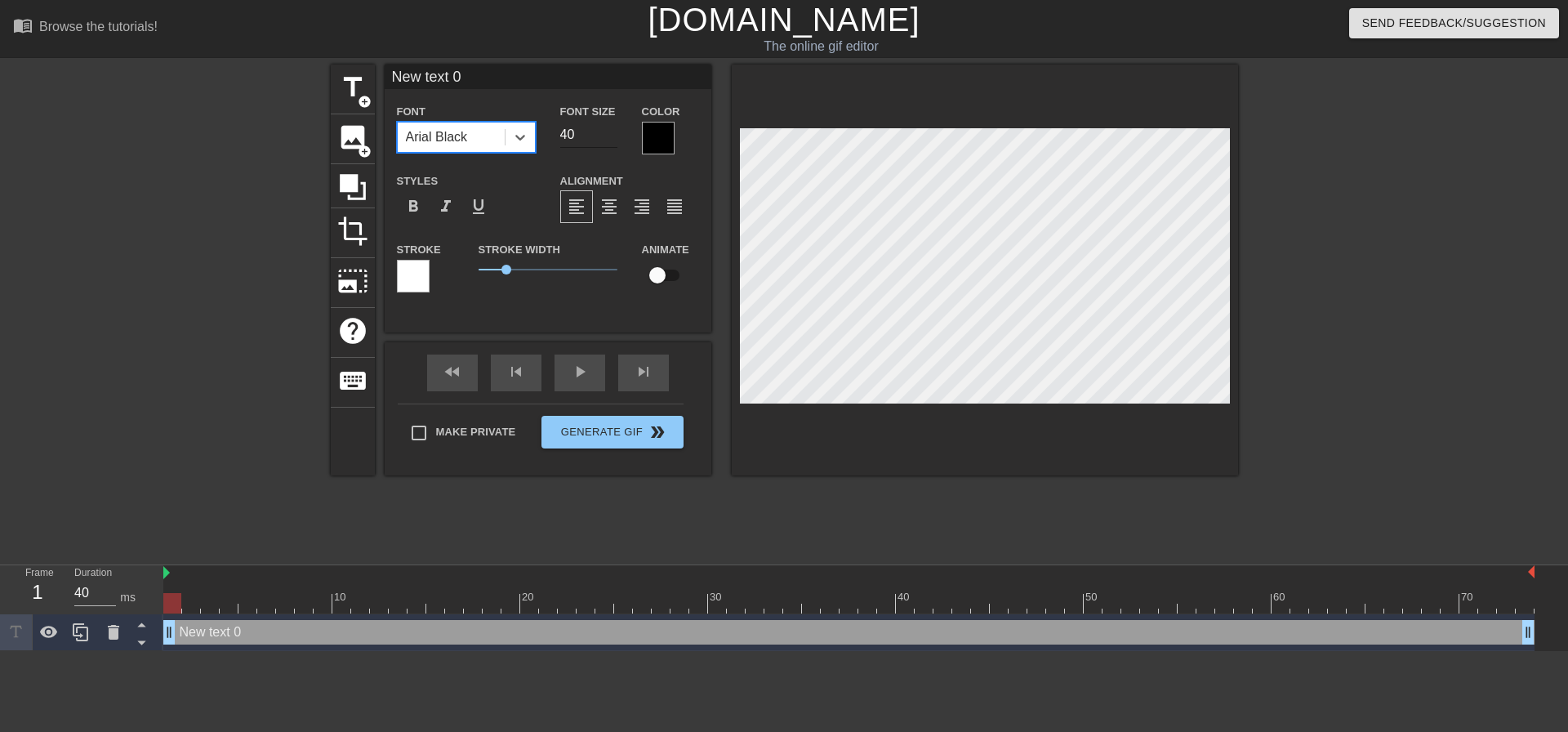
click at [578, 134] on input "40" at bounding box center [589, 135] width 57 height 26
type input "20"
click at [540, 283] on div "Stroke Width 1" at bounding box center [548, 273] width 163 height 68
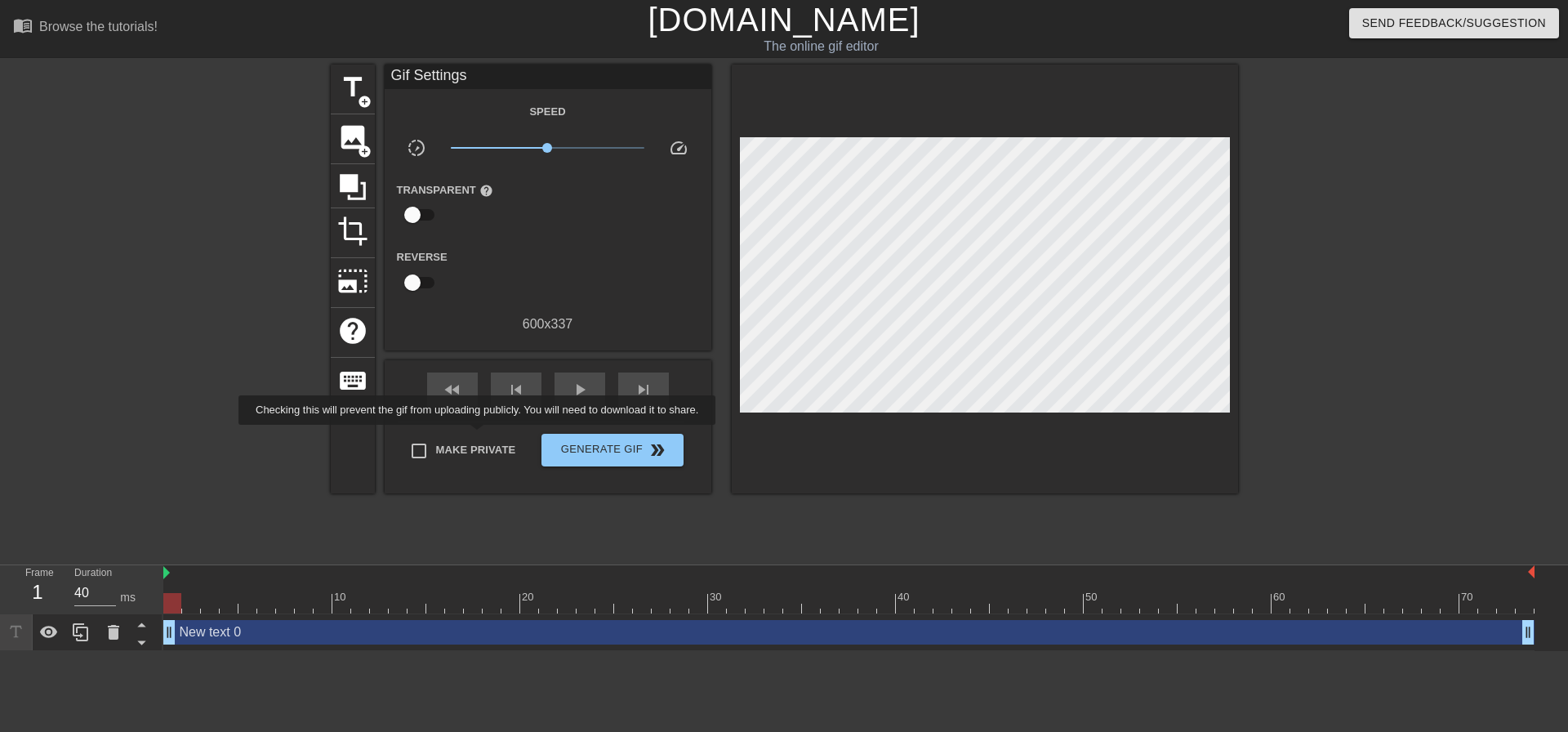
click at [481, 436] on label "Make Private" at bounding box center [459, 450] width 115 height 34
click at [436, 436] on input "Make Private" at bounding box center [418, 450] width 34 height 34
checkbox input "true"
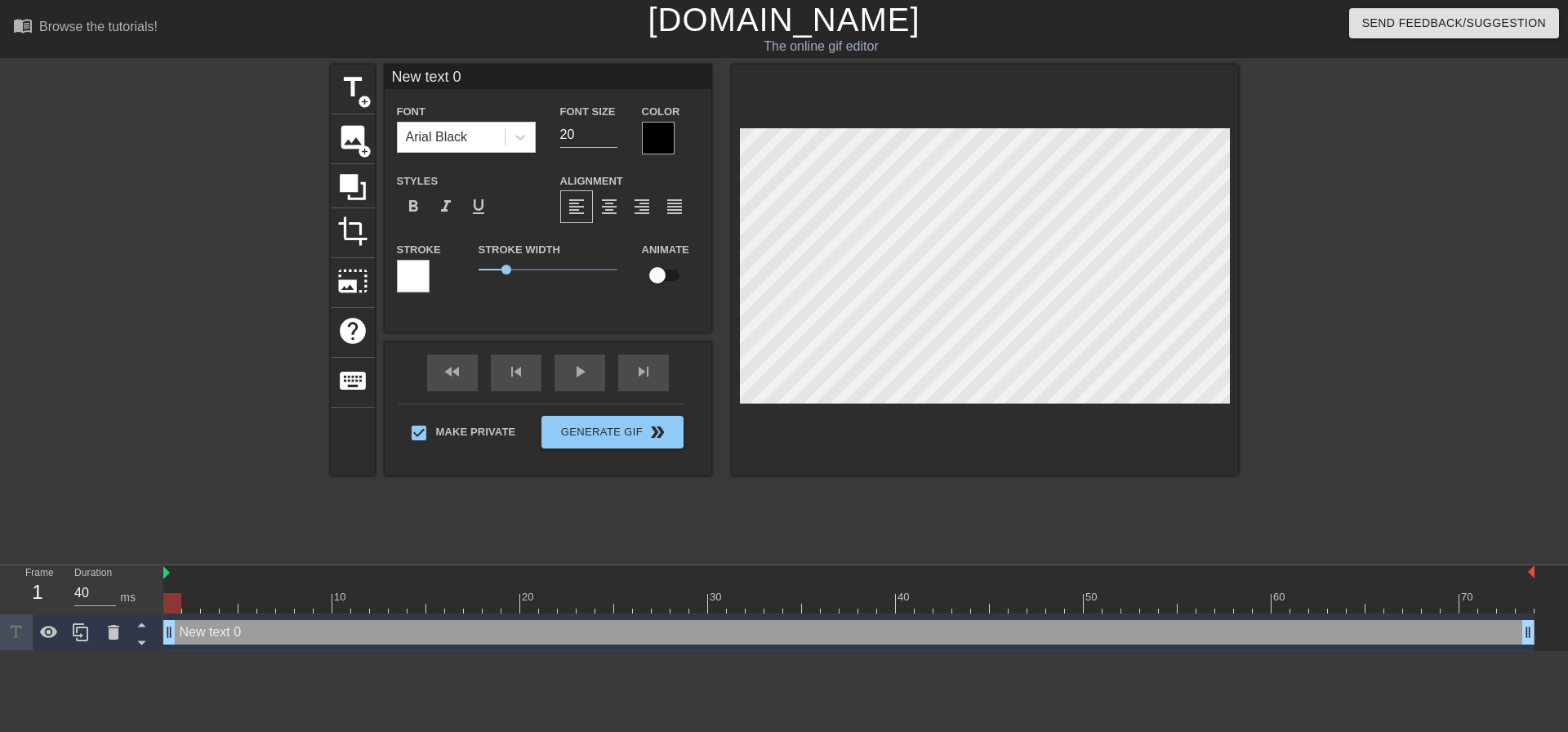
scroll to position [3, 2]
click at [617, 203] on span "format_align_center" at bounding box center [609, 206] width 20 height 20
